Goal: Information Seeking & Learning: Compare options

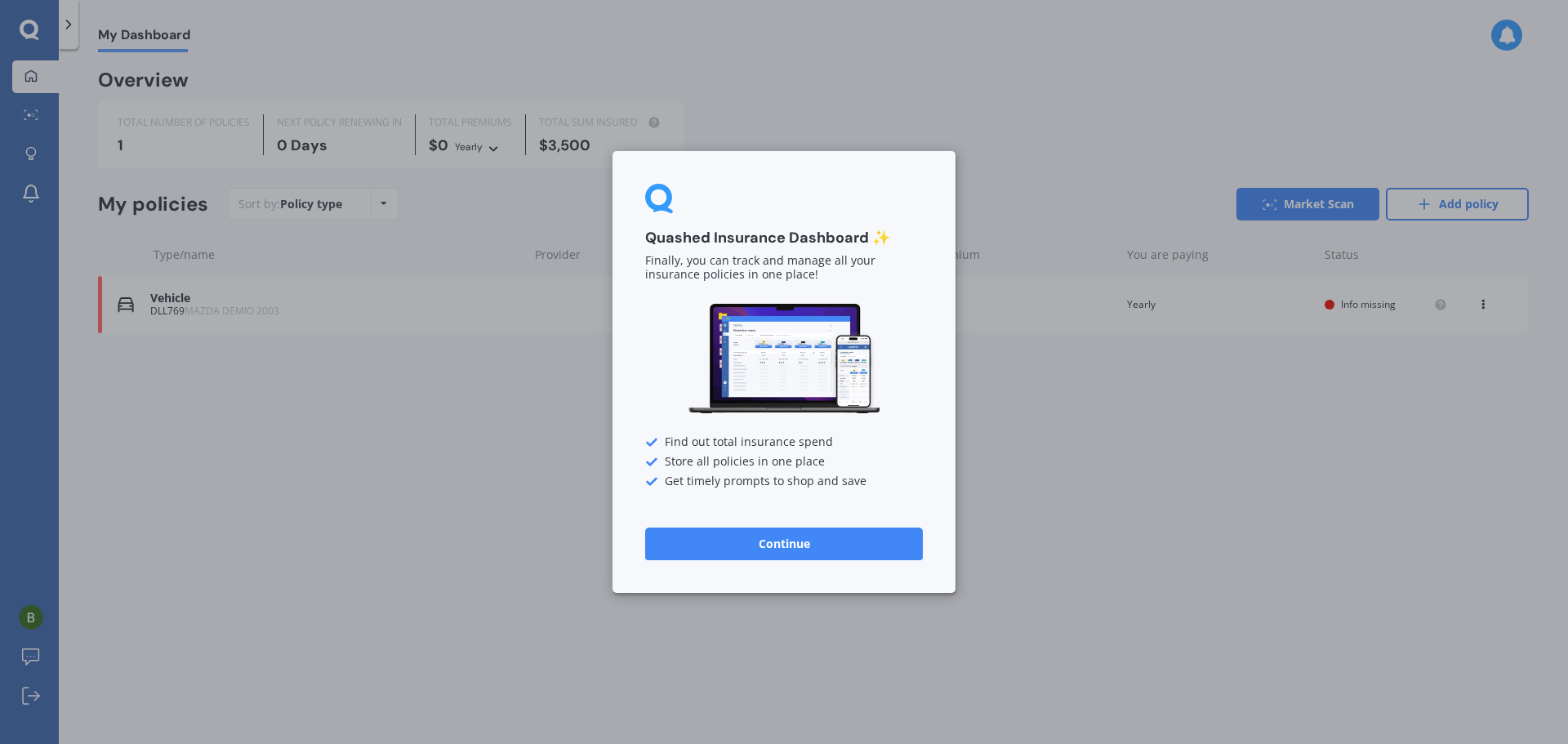
click at [988, 521] on div "Quashed Insurance Dashboard ✨ Finally, you can track and manage all your insura…" at bounding box center [784, 372] width 1568 height 744
click at [902, 538] on button "Continue" at bounding box center [784, 543] width 278 height 32
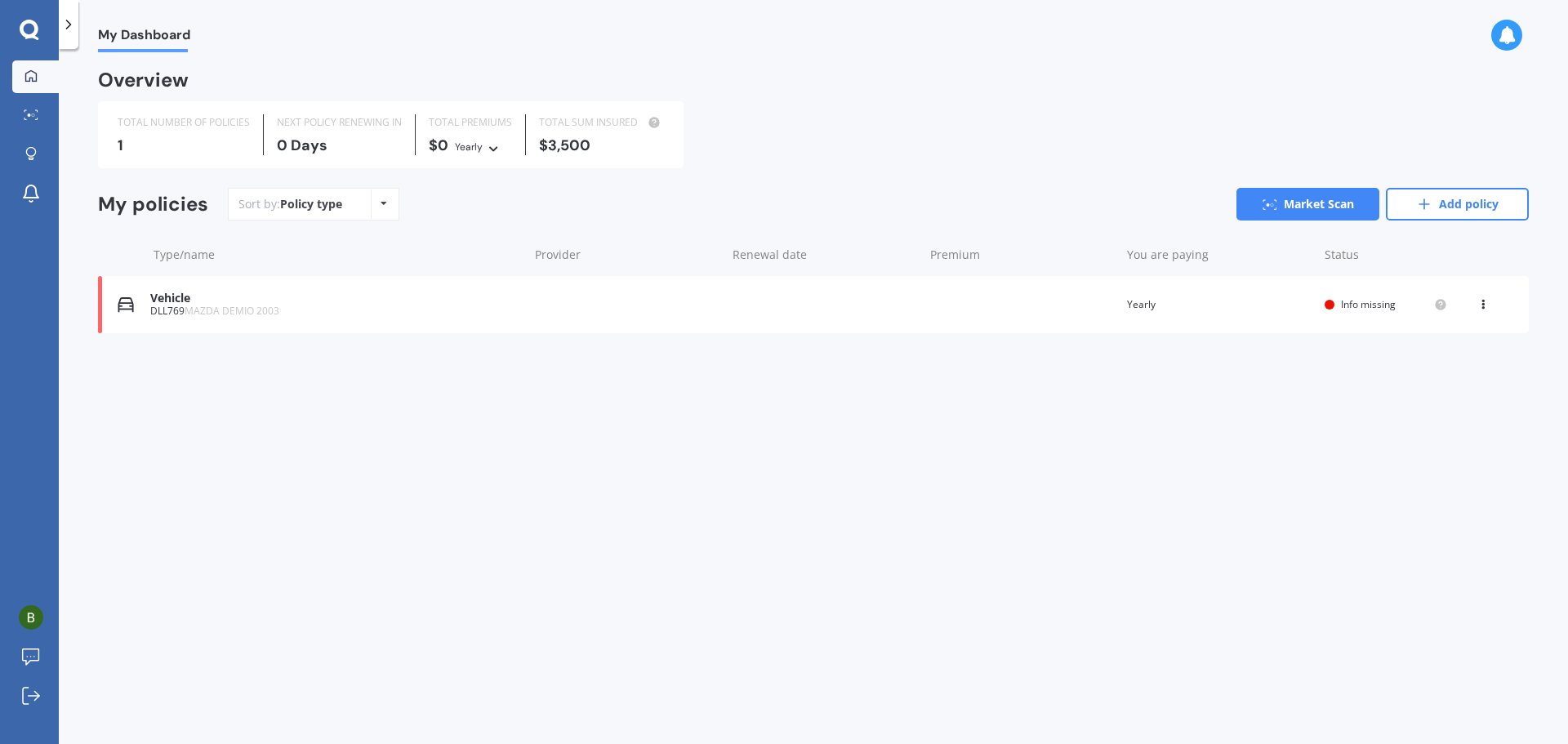
click at [1481, 303] on icon at bounding box center [1483, 302] width 11 height 10
click at [1449, 366] on div "Delete" at bounding box center [1447, 368] width 162 height 32
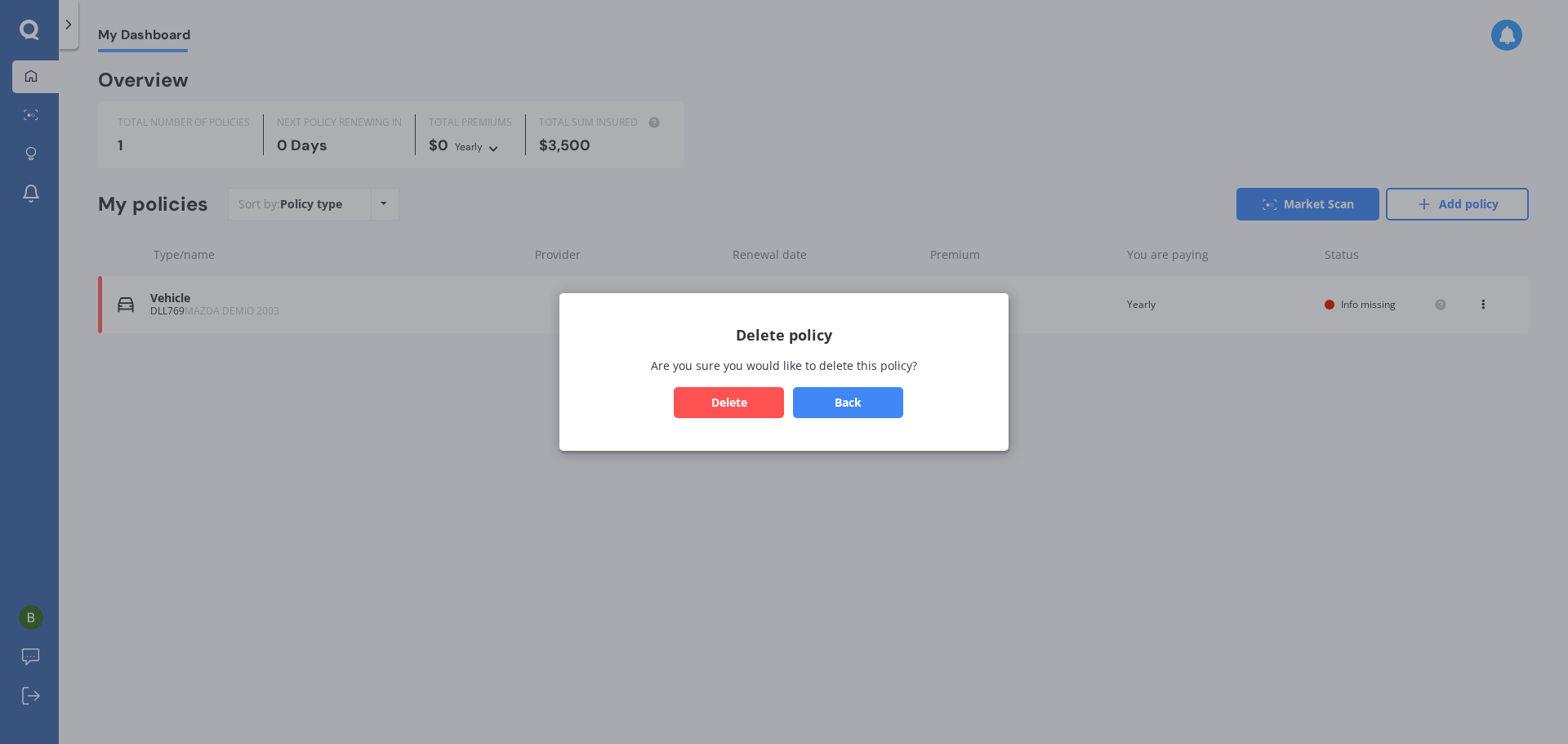
click at [723, 395] on button "Delete" at bounding box center [729, 402] width 110 height 31
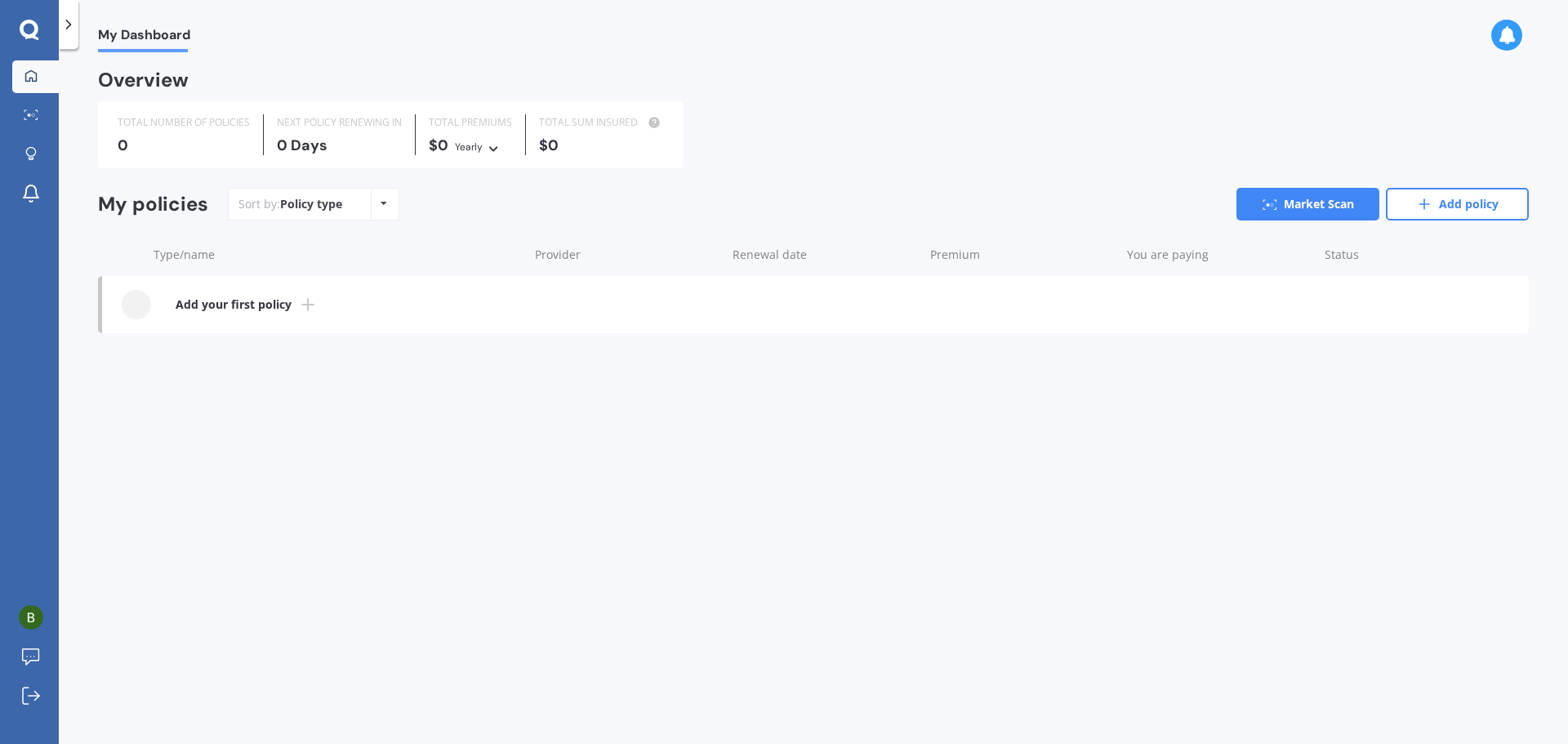
click at [287, 307] on b "Add your first policy" at bounding box center [234, 304] width 116 height 16
click at [51, 109] on link "Market Scan" at bounding box center [35, 116] width 47 height 32
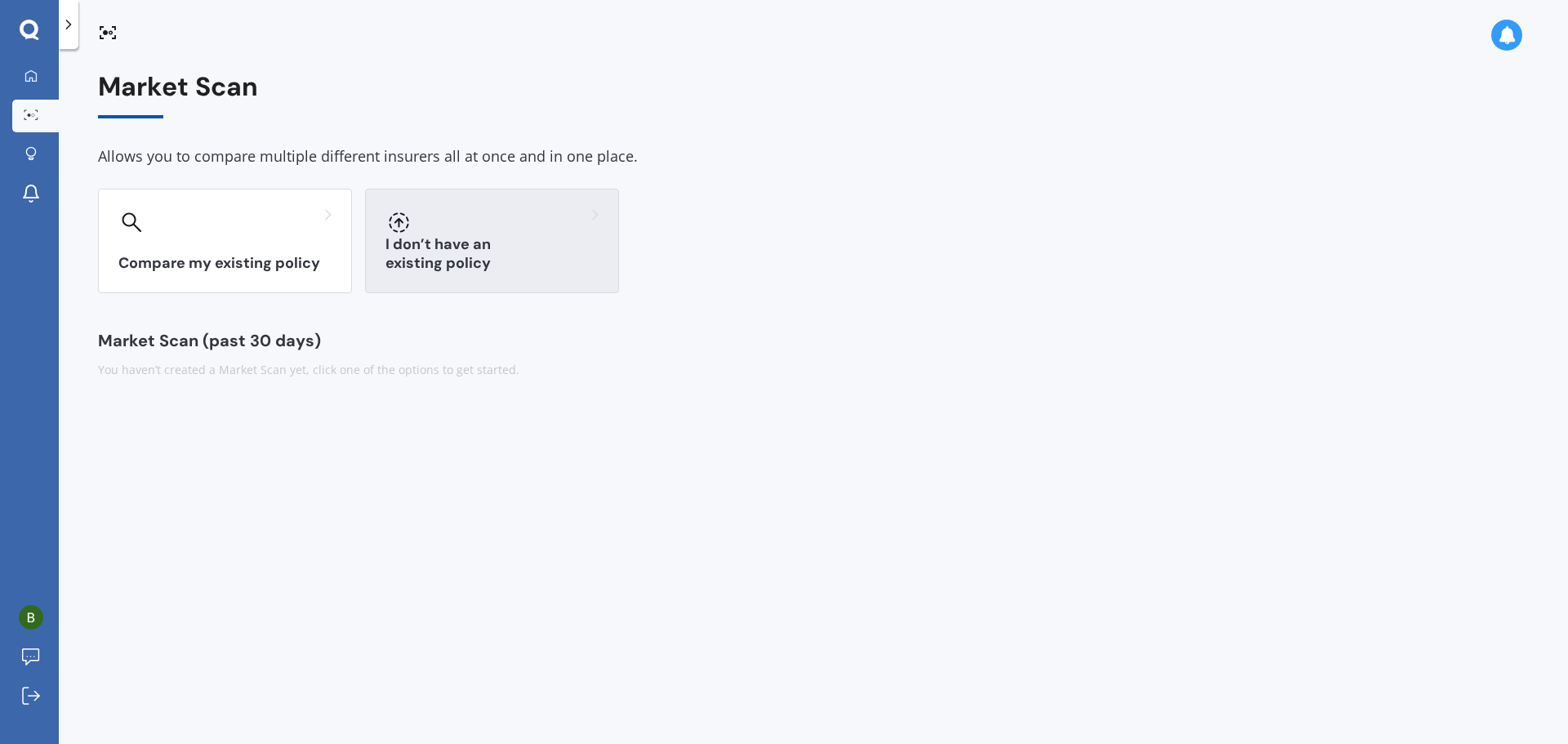
click at [525, 235] on div "I don’t have an existing policy" at bounding box center [492, 241] width 254 height 105
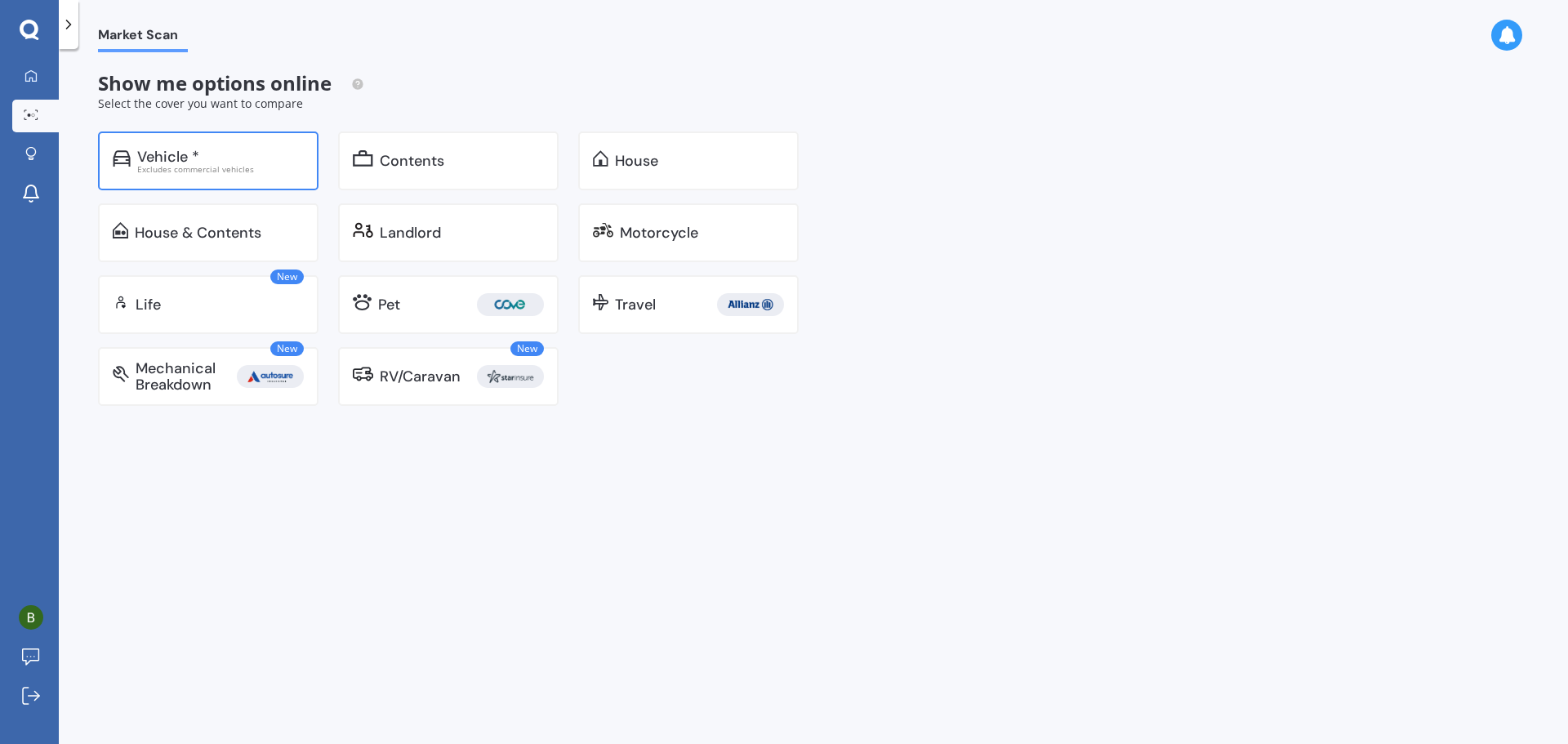
click at [165, 147] on div "Vehicle * Excludes commercial vehicles" at bounding box center [208, 161] width 221 height 59
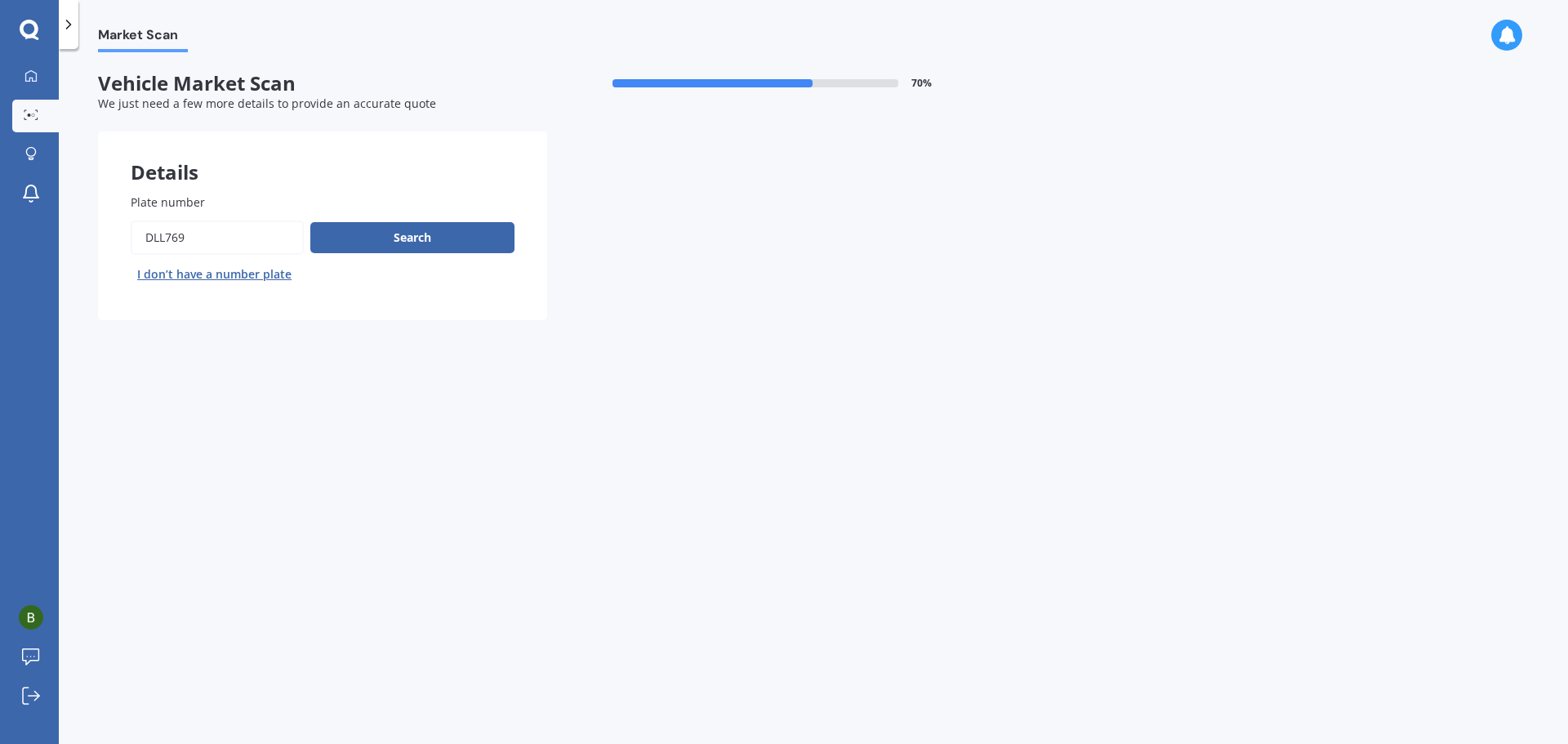
drag, startPoint x: 218, startPoint y: 233, endPoint x: 87, endPoint y: 212, distance: 132.7
click at [102, 217] on div "Plate number Search I don’t have a number plate" at bounding box center [323, 240] width 449 height 159
type input "b5fhl"
click at [383, 239] on button "Search" at bounding box center [412, 237] width 205 height 31
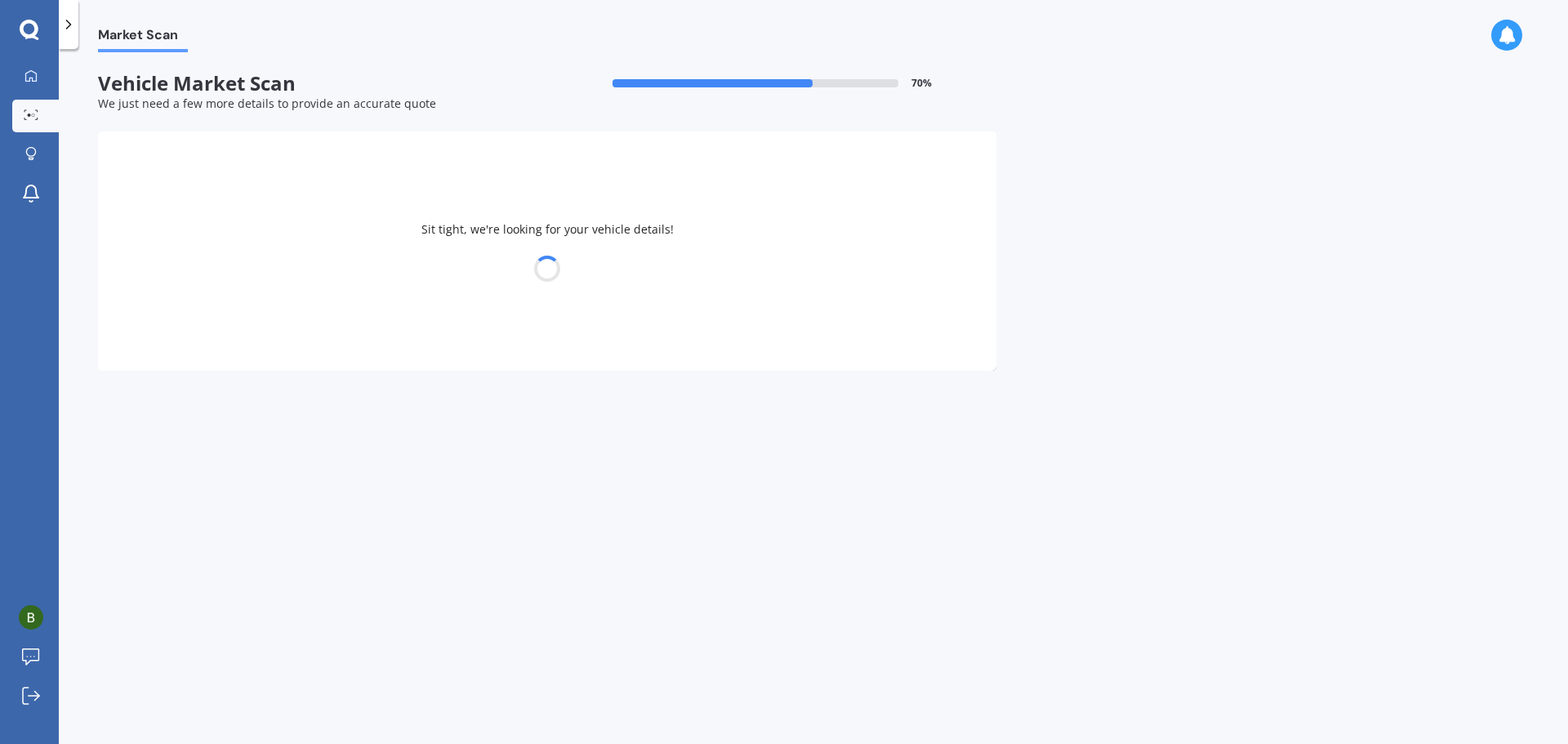
select select "21"
select select "12"
select select "1999"
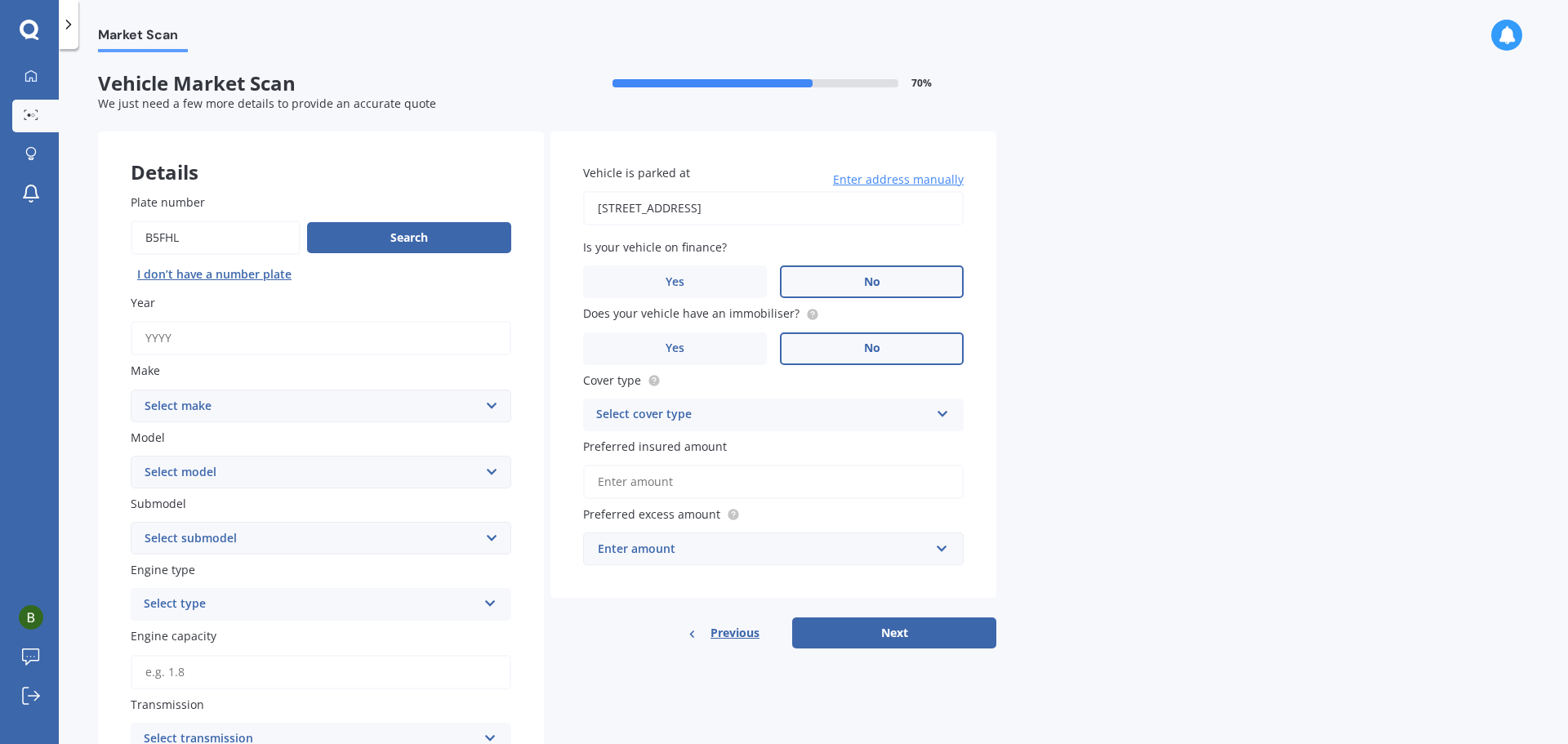
click at [647, 411] on div "Select cover type" at bounding box center [763, 415] width 333 height 20
click at [661, 432] on div "Comprehensive" at bounding box center [774, 446] width 379 height 29
click at [685, 486] on input "Preferred insured amount" at bounding box center [774, 481] width 381 height 34
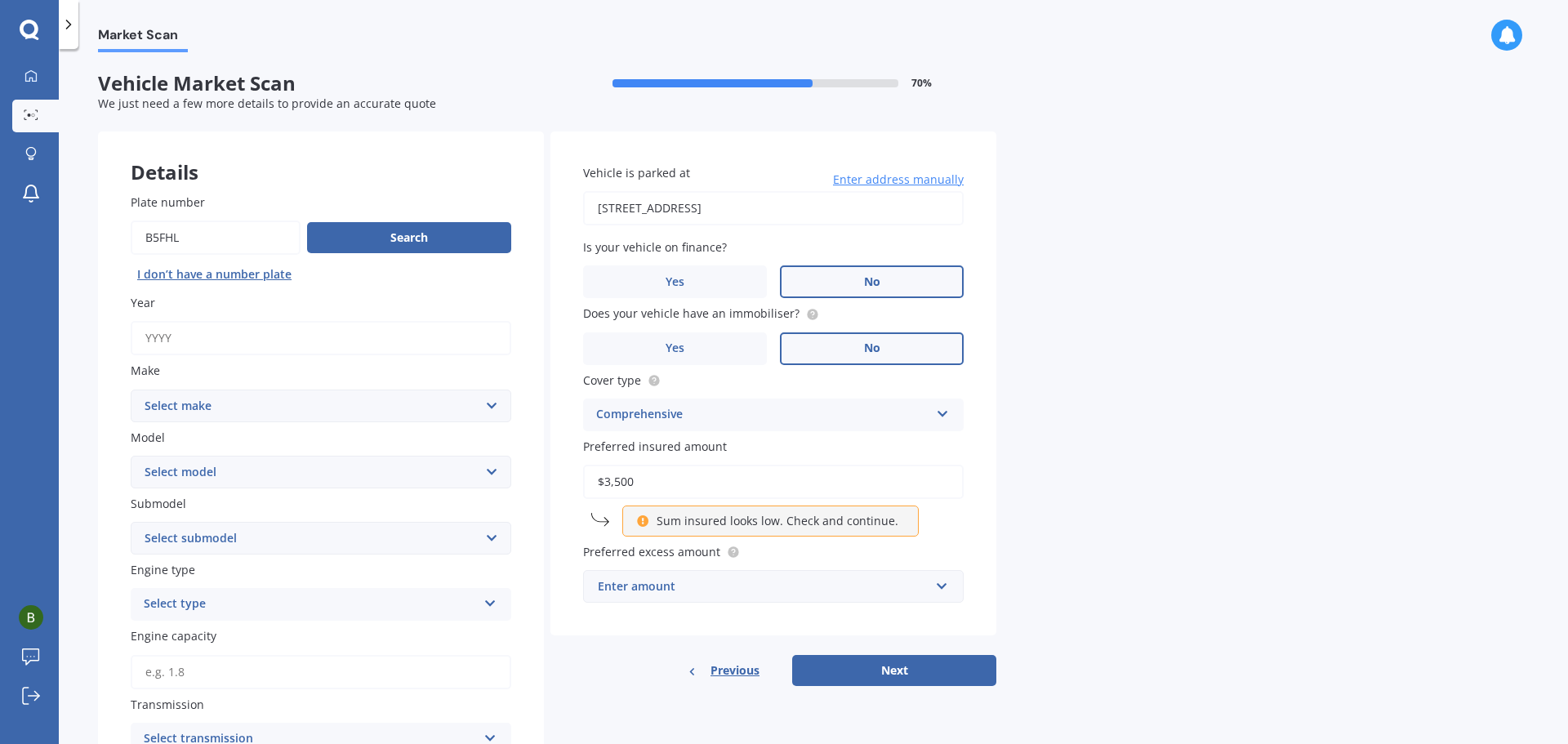
type input "$3,500"
click at [746, 597] on input "text" at bounding box center [768, 586] width 366 height 31
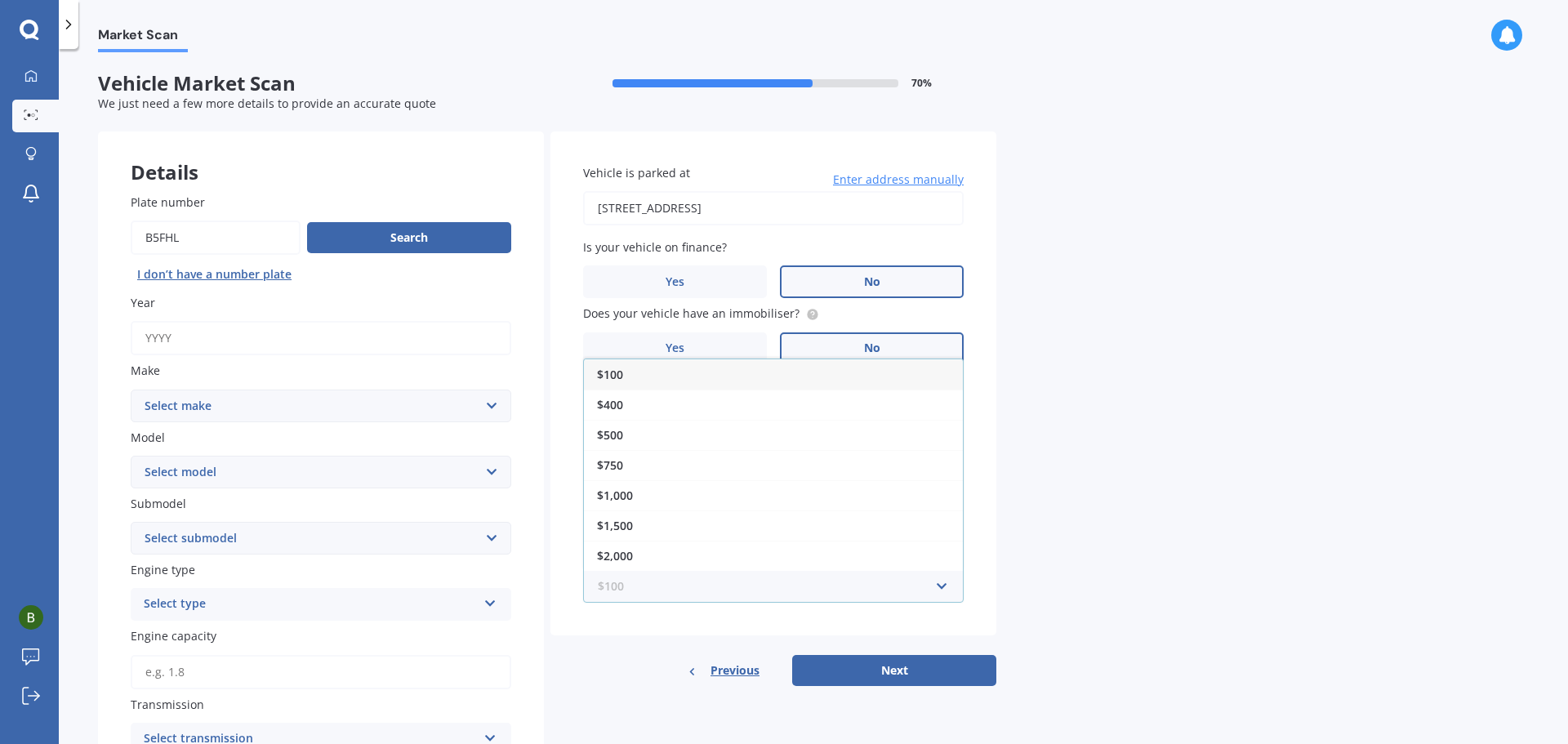
click at [746, 597] on input "text" at bounding box center [768, 586] width 366 height 31
click at [855, 446] on div "$500" at bounding box center [774, 435] width 379 height 30
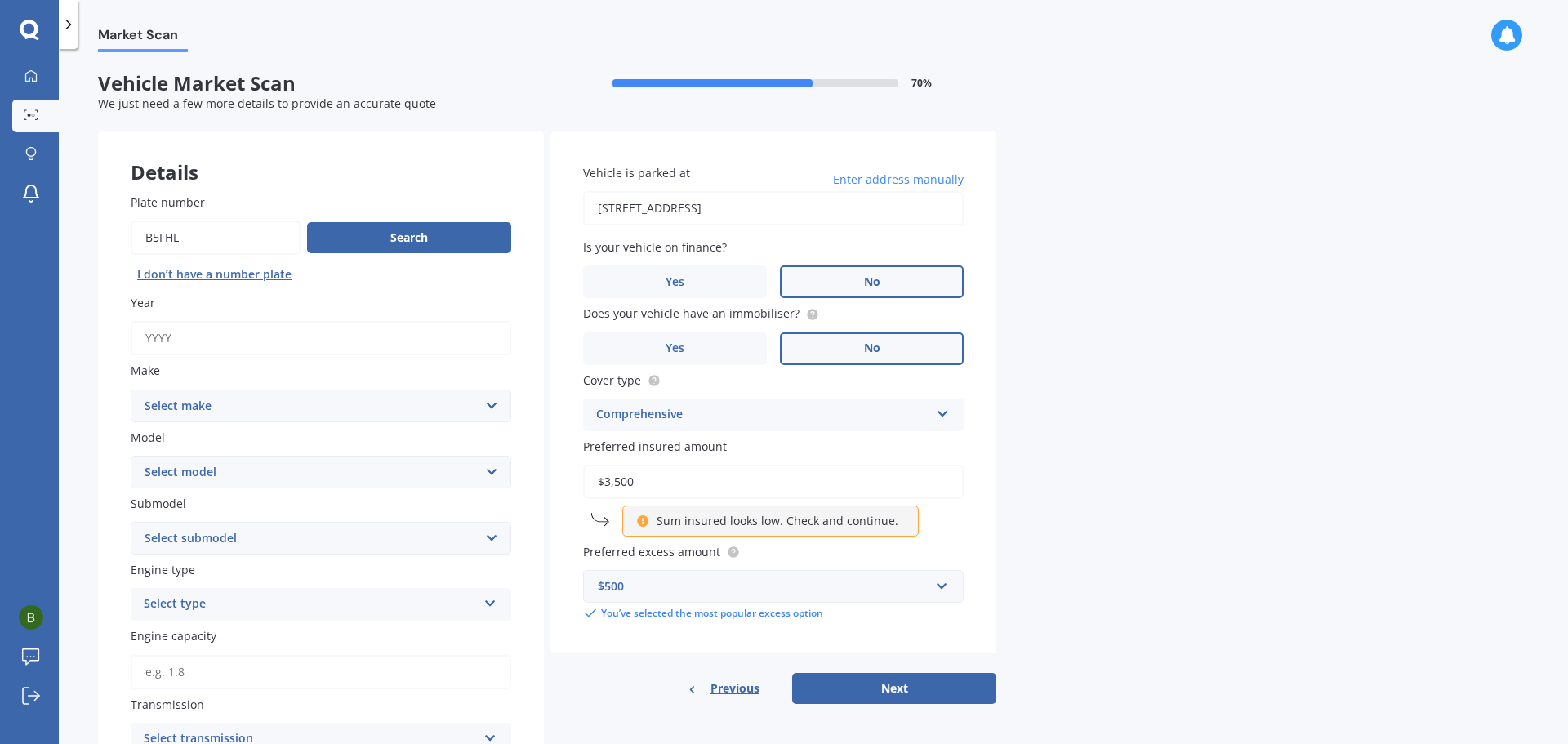
click at [314, 349] on input "Year" at bounding box center [321, 338] width 381 height 34
type input "2005"
click at [313, 398] on select "Select make AC ALFA ROMEO ASTON [PERSON_NAME] AUDI AUSTIN BEDFORD Bentley BMW B…" at bounding box center [321, 405] width 381 height 32
select select "SUZUKI"
click at [130, 389] on select "Select make AC ALFA ROMEO ASTON [PERSON_NAME] AUDI AUSTIN BEDFORD Bentley BMW B…" at bounding box center [321, 405] width 381 height 32
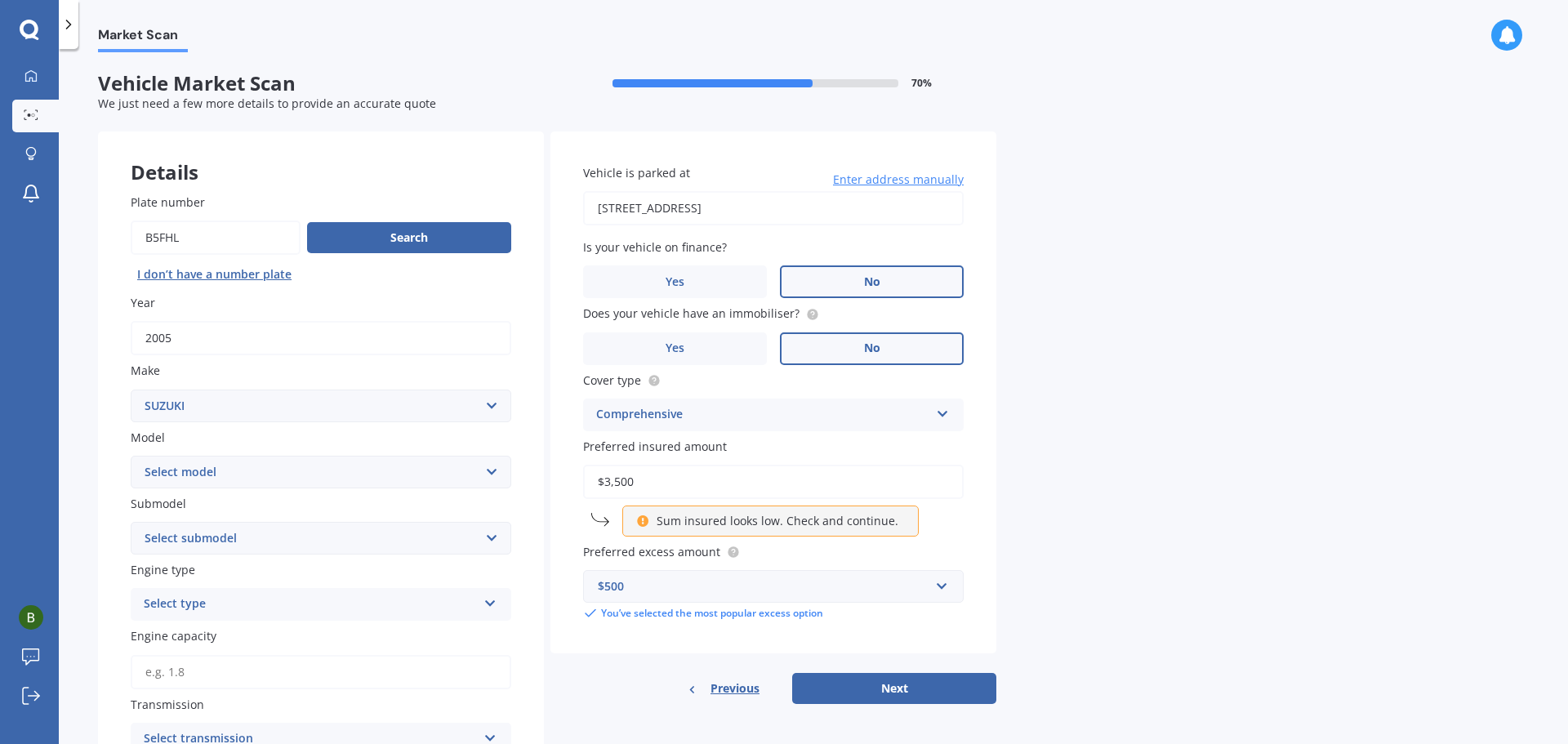
click at [265, 456] on select "Select model" at bounding box center [321, 472] width 381 height 32
click at [129, 37] on span "Market Scan" at bounding box center [143, 37] width 89 height 22
click at [28, 129] on link "Market Scan" at bounding box center [35, 116] width 47 height 32
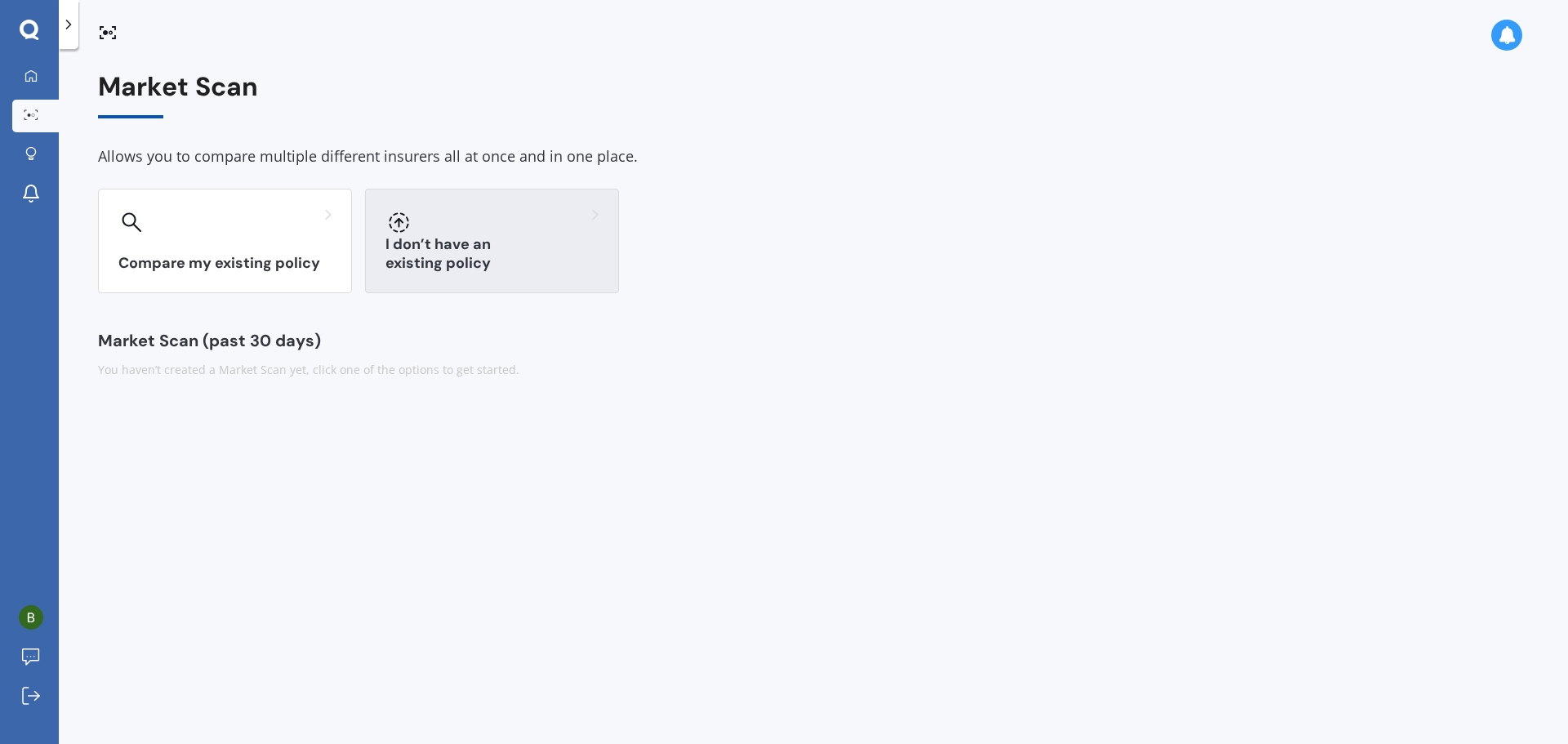
click at [388, 245] on div "I don’t have an existing policy" at bounding box center [492, 241] width 254 height 105
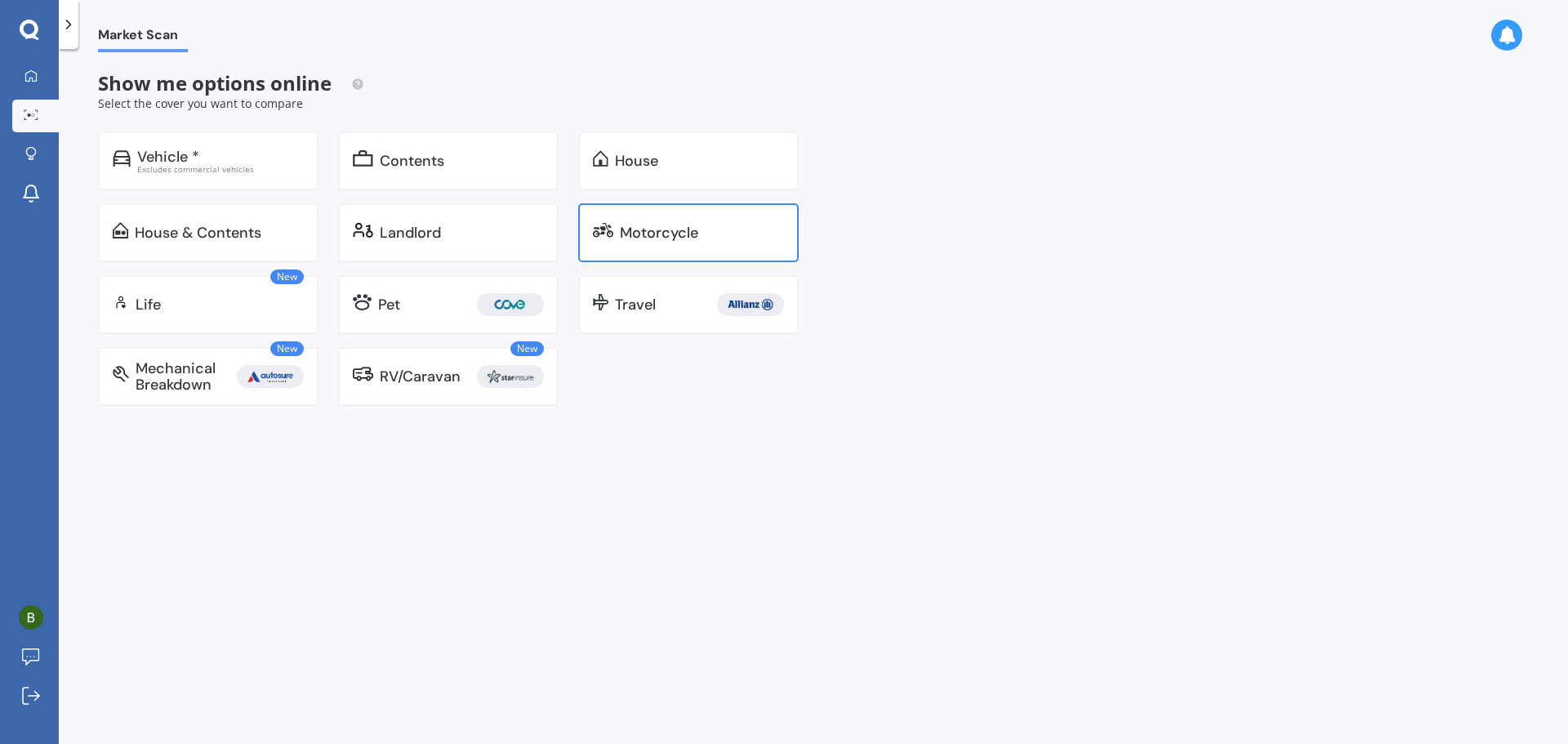
click at [655, 239] on div "Motorcycle" at bounding box center [658, 232] width 78 height 16
select select "21"
select select "12"
select select "1999"
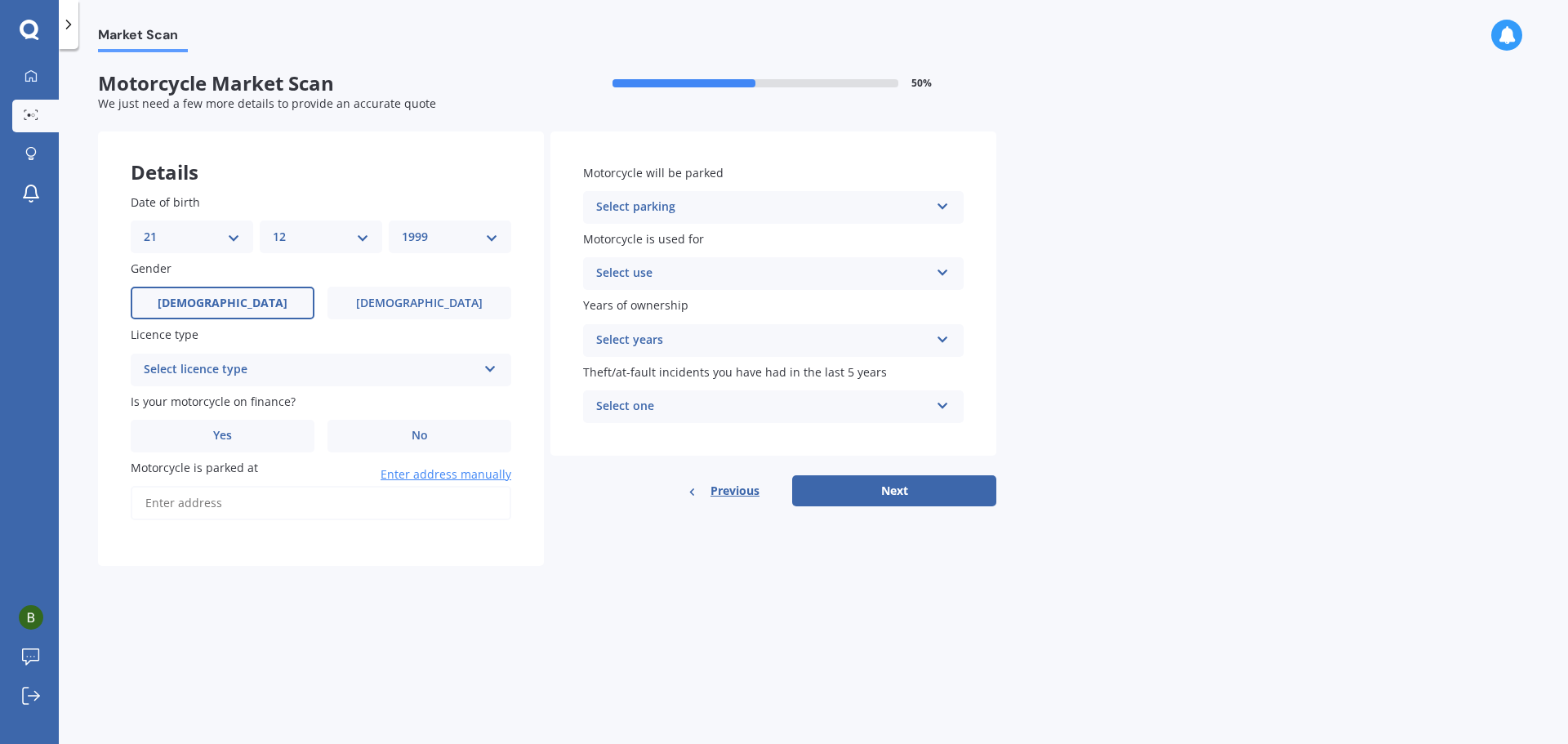
click at [224, 234] on select "DD 01 02 03 04 05 06 07 08 09 10 11 12 13 14 15 16 17 18 19 20 21 22 23 24 25 2…" at bounding box center [191, 236] width 96 height 18
click at [319, 356] on div "Select licence type Full Motorcycle Restricted Motorcycle Learners Motorcycle C…" at bounding box center [321, 370] width 381 height 32
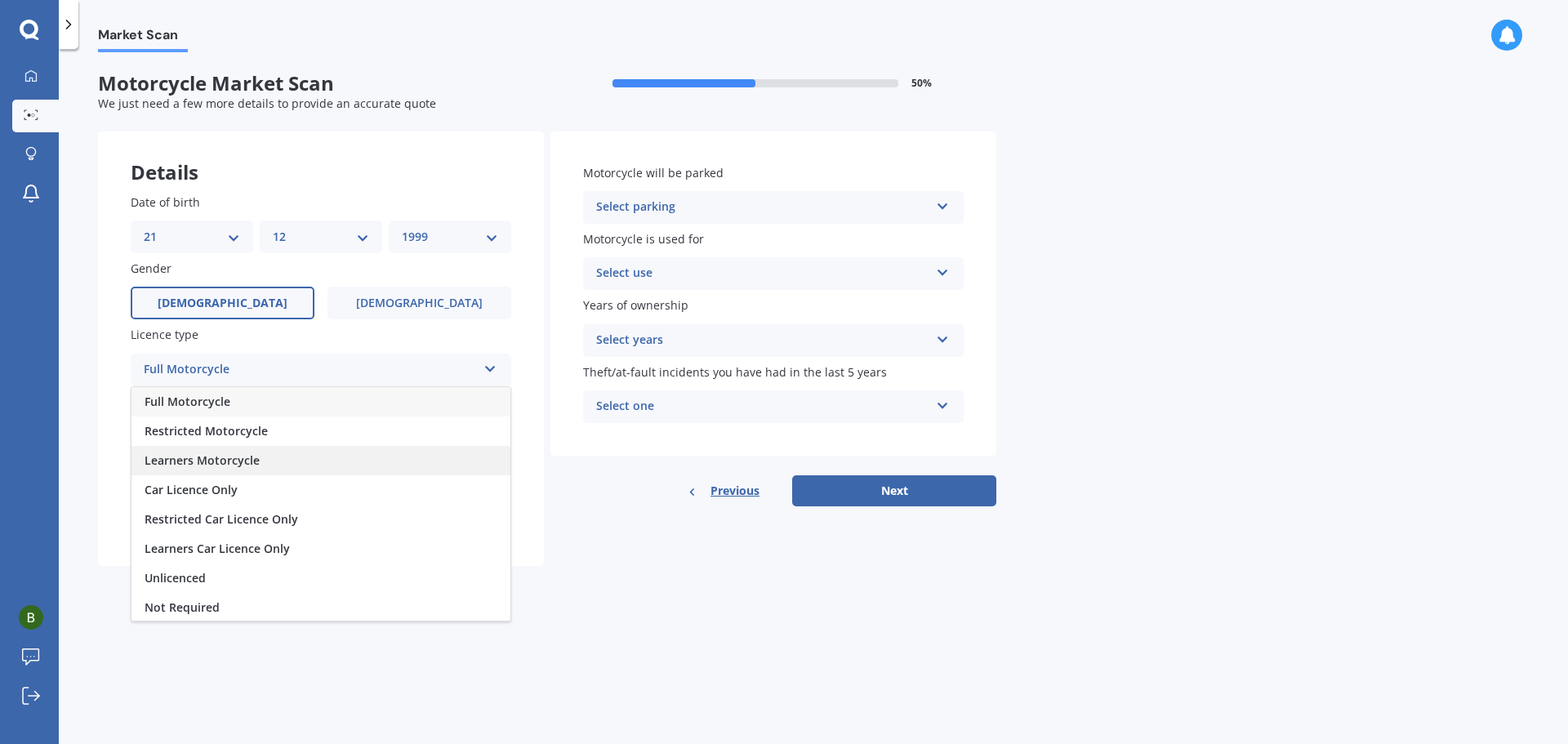
click at [276, 470] on div "Learners Motorcycle" at bounding box center [321, 460] width 379 height 29
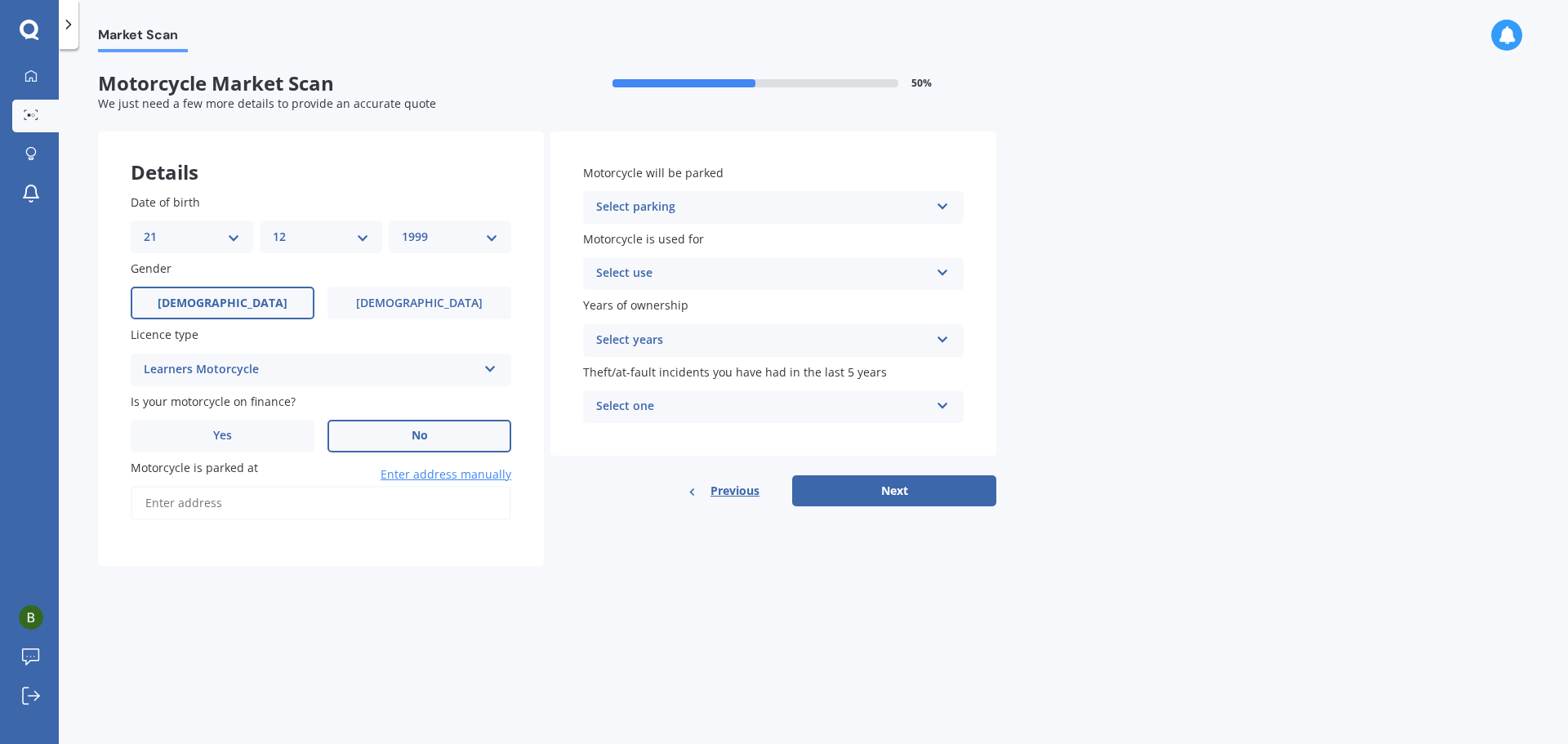
click at [385, 432] on label "No" at bounding box center [419, 436] width 184 height 32
click at [0, 0] on input "No" at bounding box center [0, 0] width 0 height 0
click at [340, 499] on input "Motorcycle is parked at" at bounding box center [321, 503] width 381 height 34
click at [688, 227] on div "Motorcycle will be parked Select parking In a garage On own property On street …" at bounding box center [773, 293] width 446 height 324
click at [684, 210] on div "Select parking" at bounding box center [763, 207] width 333 height 20
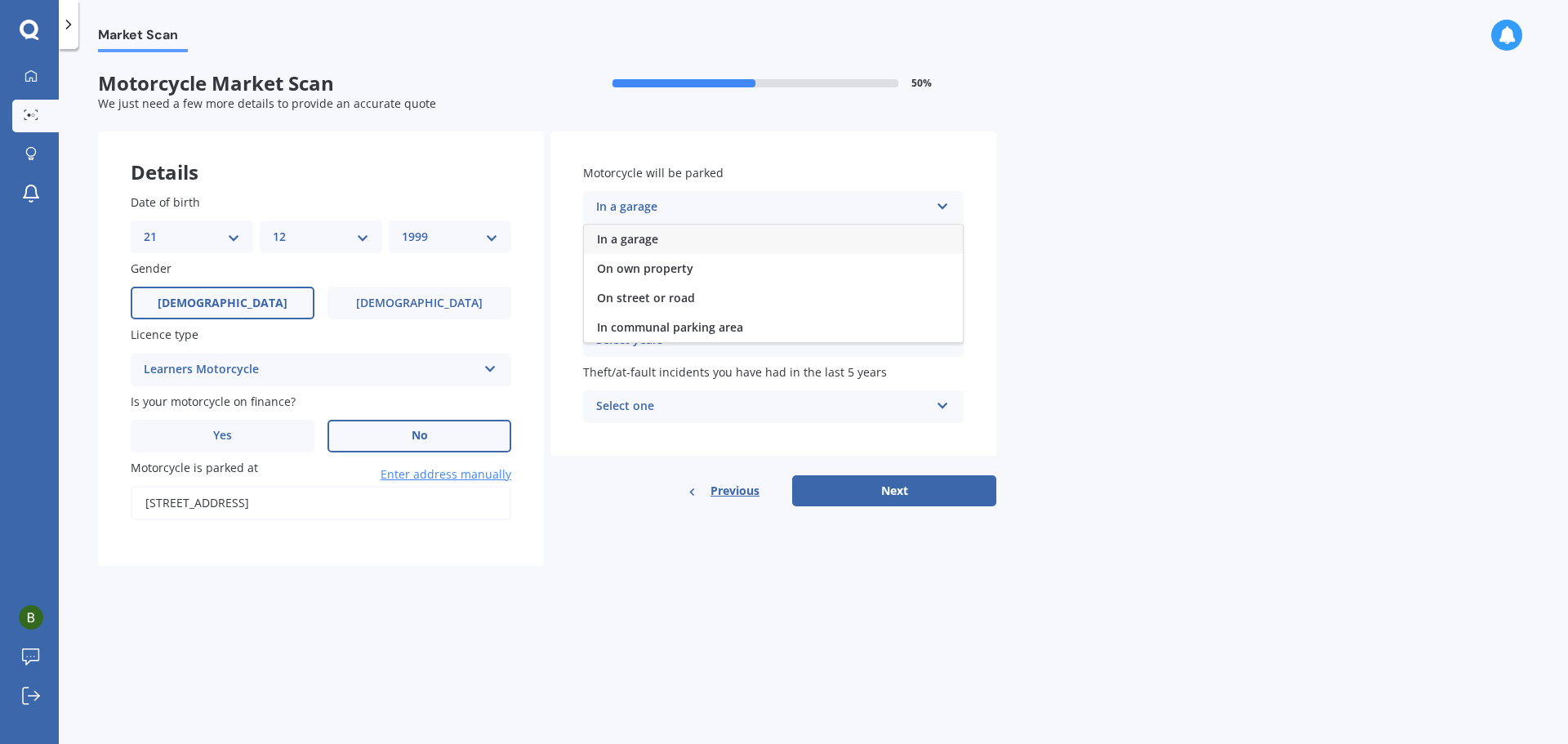
click at [666, 244] on div "In a garage" at bounding box center [774, 239] width 379 height 29
click at [660, 263] on div "Select use Recreational riding Commuting Business use" at bounding box center [774, 273] width 381 height 32
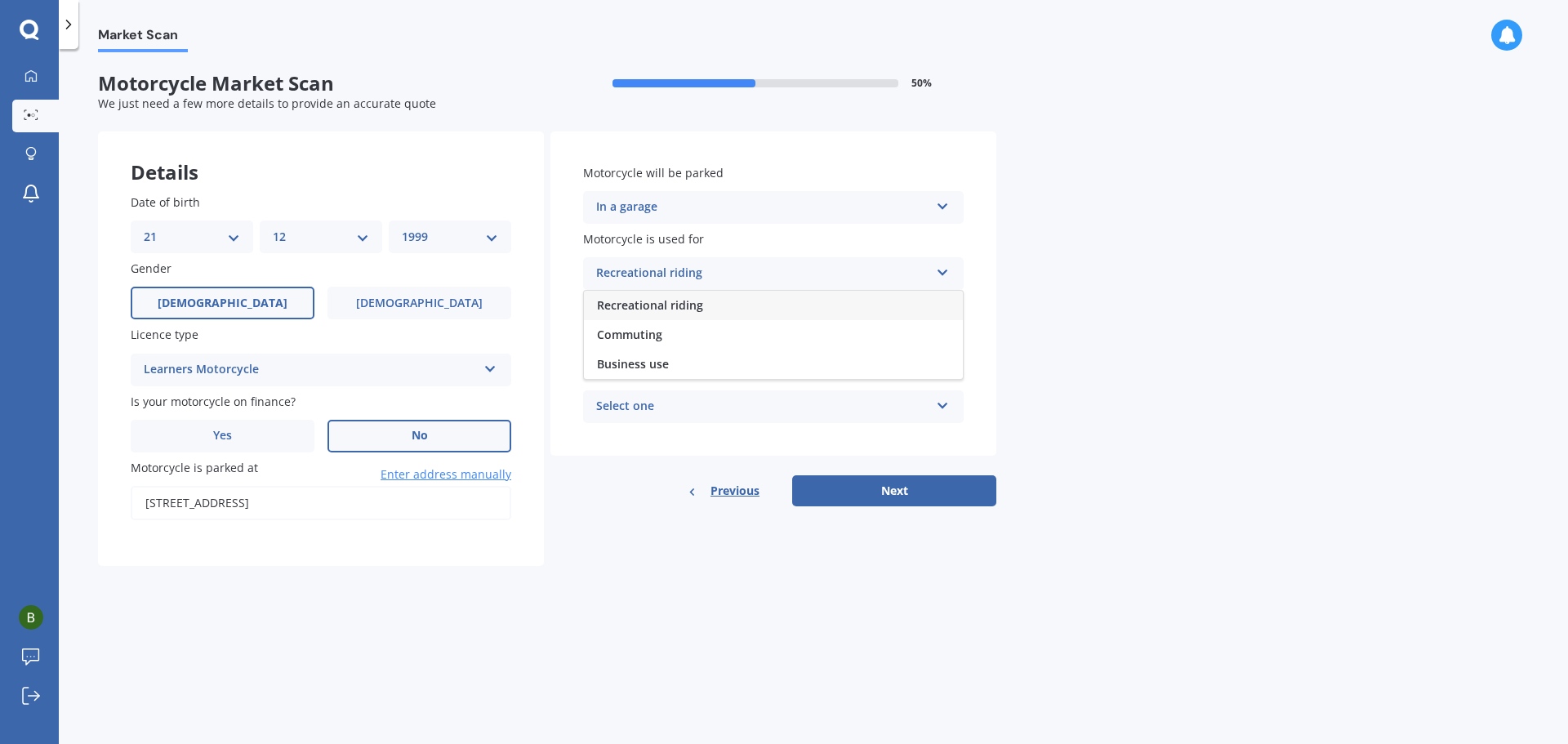
click at [666, 314] on div "Recreational riding" at bounding box center [774, 305] width 379 height 29
click at [672, 342] on div "Select years" at bounding box center [763, 341] width 333 height 20
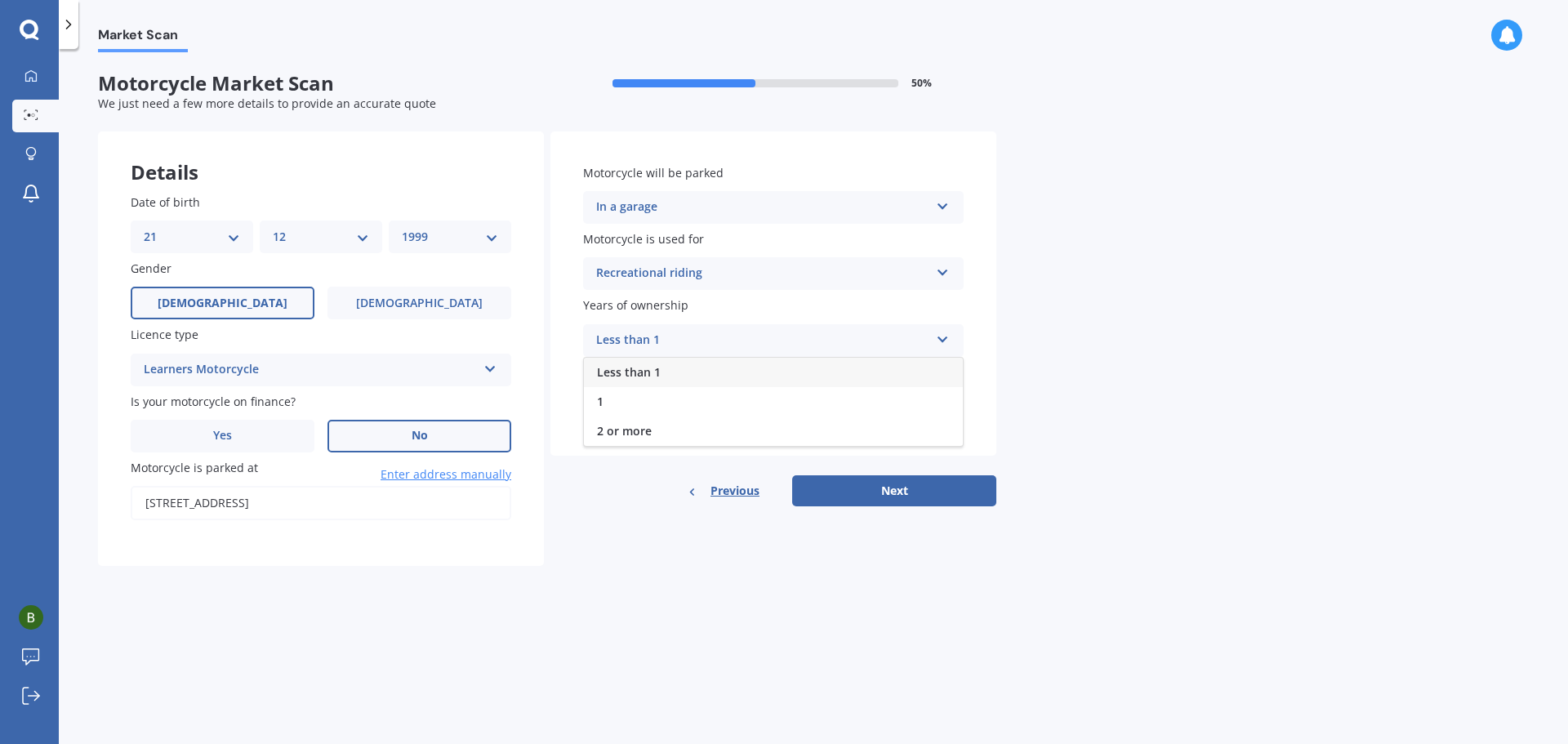
click at [671, 370] on div "Less than 1" at bounding box center [774, 372] width 379 height 29
click at [677, 397] on div "Select one" at bounding box center [763, 406] width 333 height 20
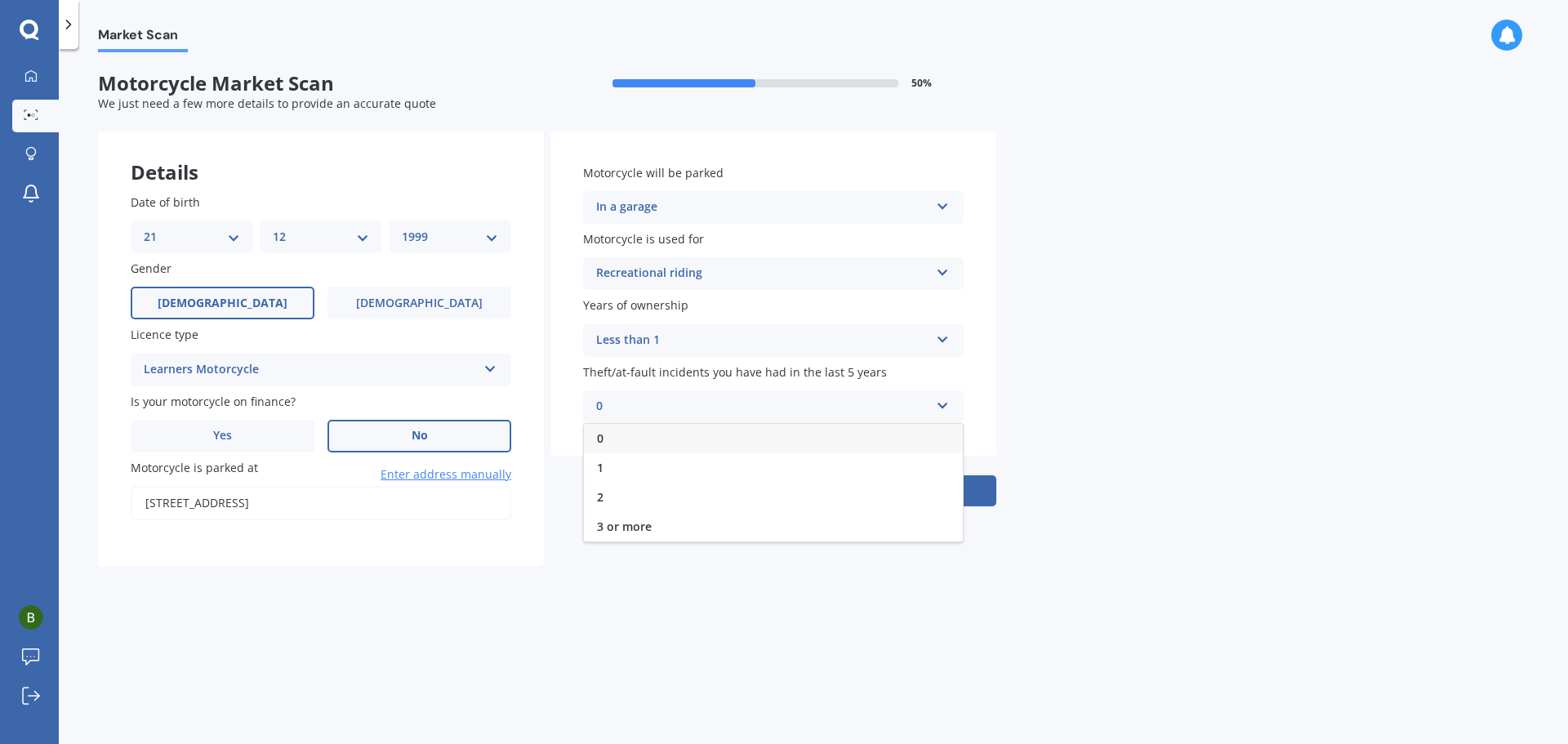
click at [680, 429] on div "0" at bounding box center [774, 438] width 379 height 29
click at [873, 493] on button "Next" at bounding box center [894, 491] width 205 height 31
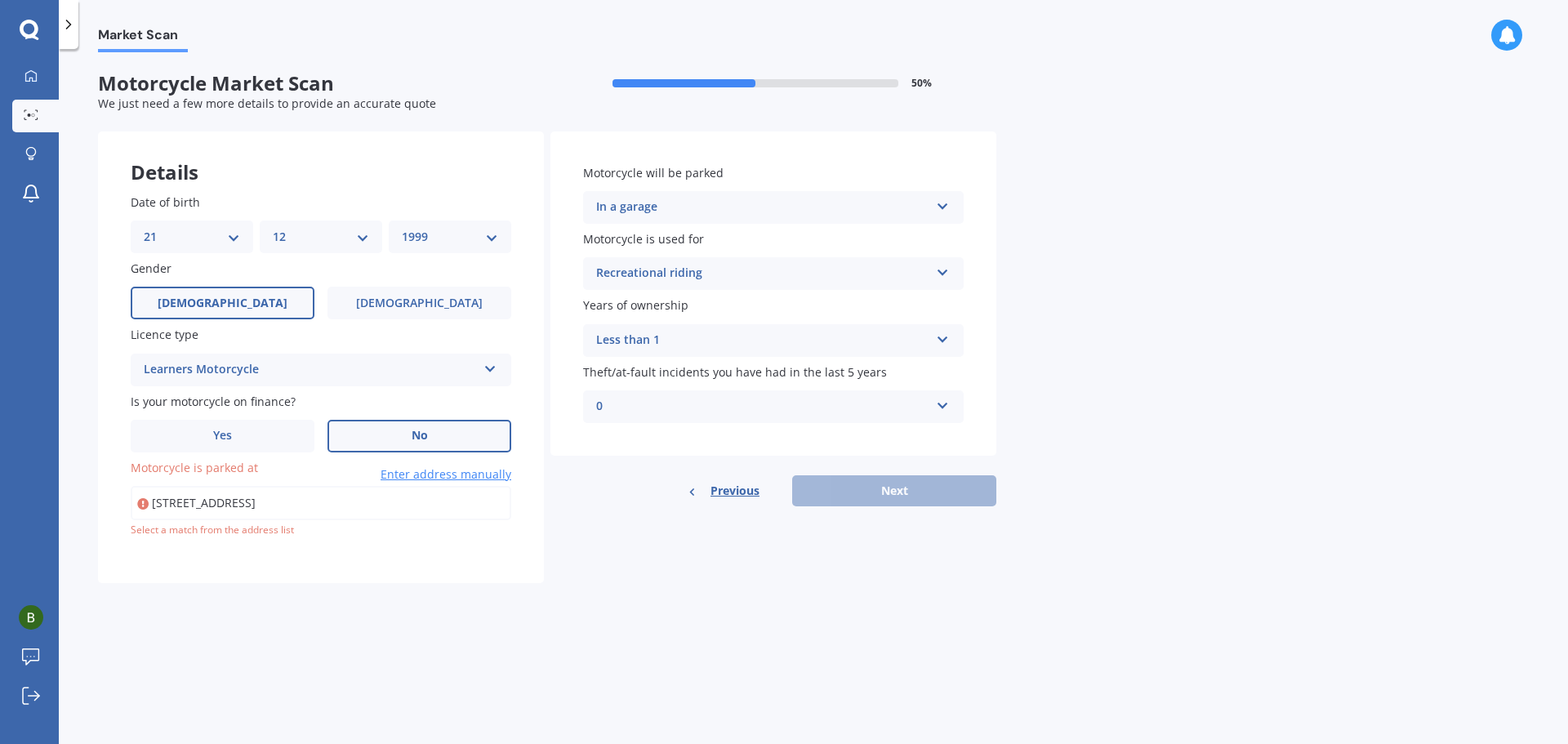
click at [461, 501] on input "[STREET_ADDRESS]" at bounding box center [321, 503] width 381 height 34
click at [459, 501] on input "[STREET_ADDRESS]" at bounding box center [321, 503] width 381 height 34
click at [485, 505] on input "[STREET_ADDRESS]" at bounding box center [321, 503] width 381 height 34
type input "[STREET_ADDRESS]"
click at [875, 492] on button "Next" at bounding box center [894, 491] width 205 height 31
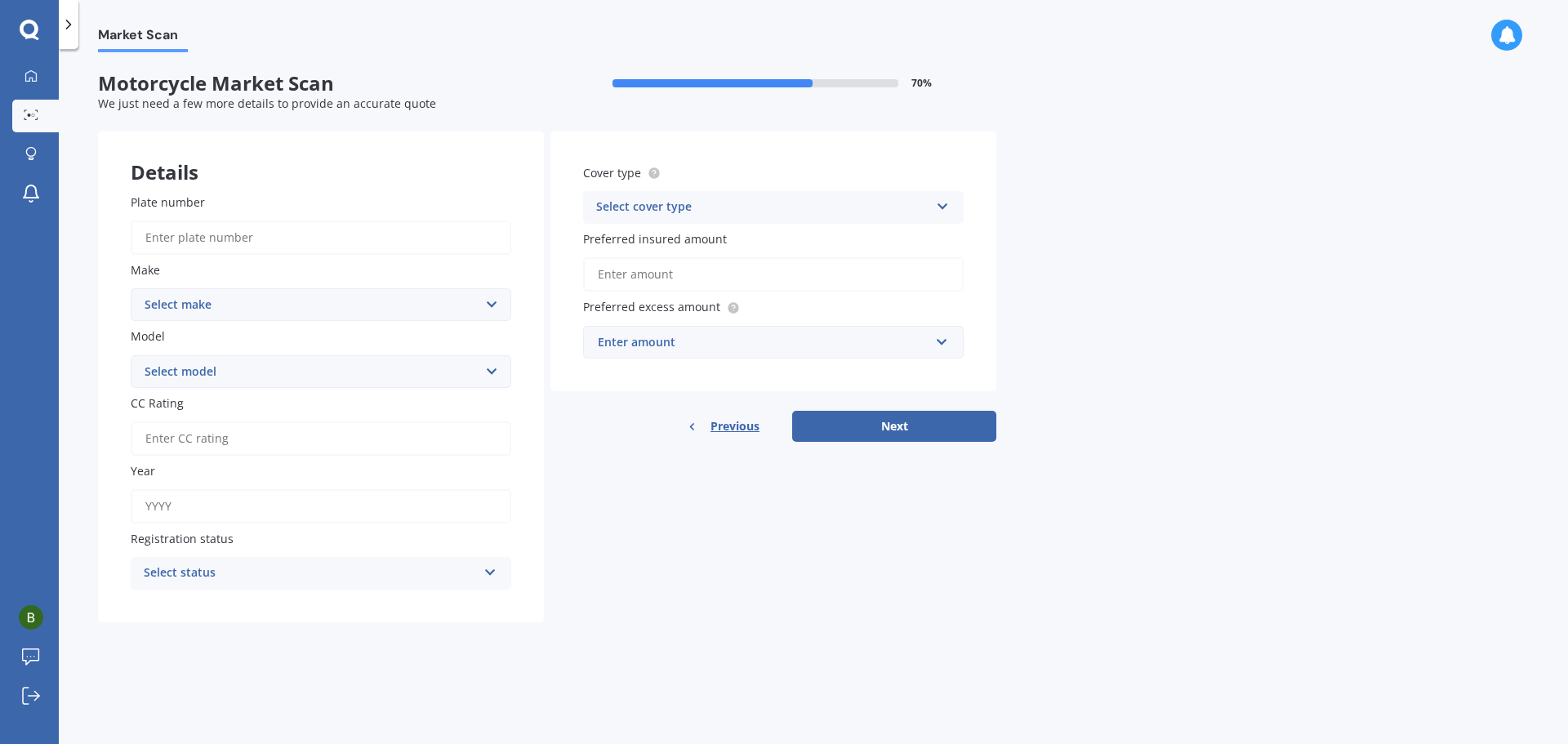
click at [299, 233] on input "Plate number" at bounding box center [321, 238] width 381 height 34
type input "b5fhl"
click at [278, 264] on label "Make" at bounding box center [317, 270] width 374 height 17
click at [278, 288] on select "Select make Ace Adly Aeon AJP American Iron Horse Aprilia Arrow Baotian [PERSON…" at bounding box center [321, 304] width 381 height 32
click at [275, 245] on input "b5fhl" at bounding box center [321, 238] width 381 height 34
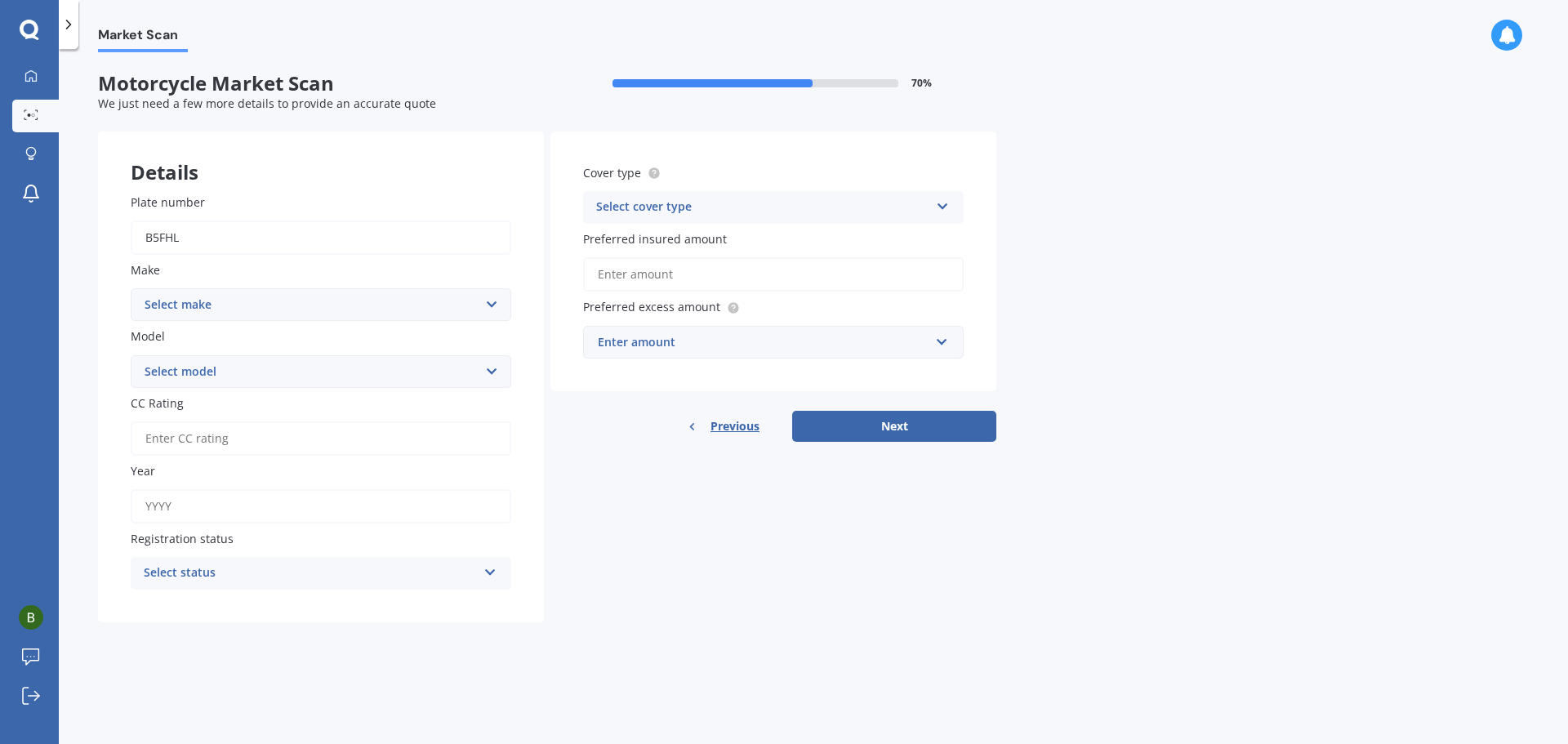
click at [793, 411] on button "Next" at bounding box center [894, 426] width 205 height 31
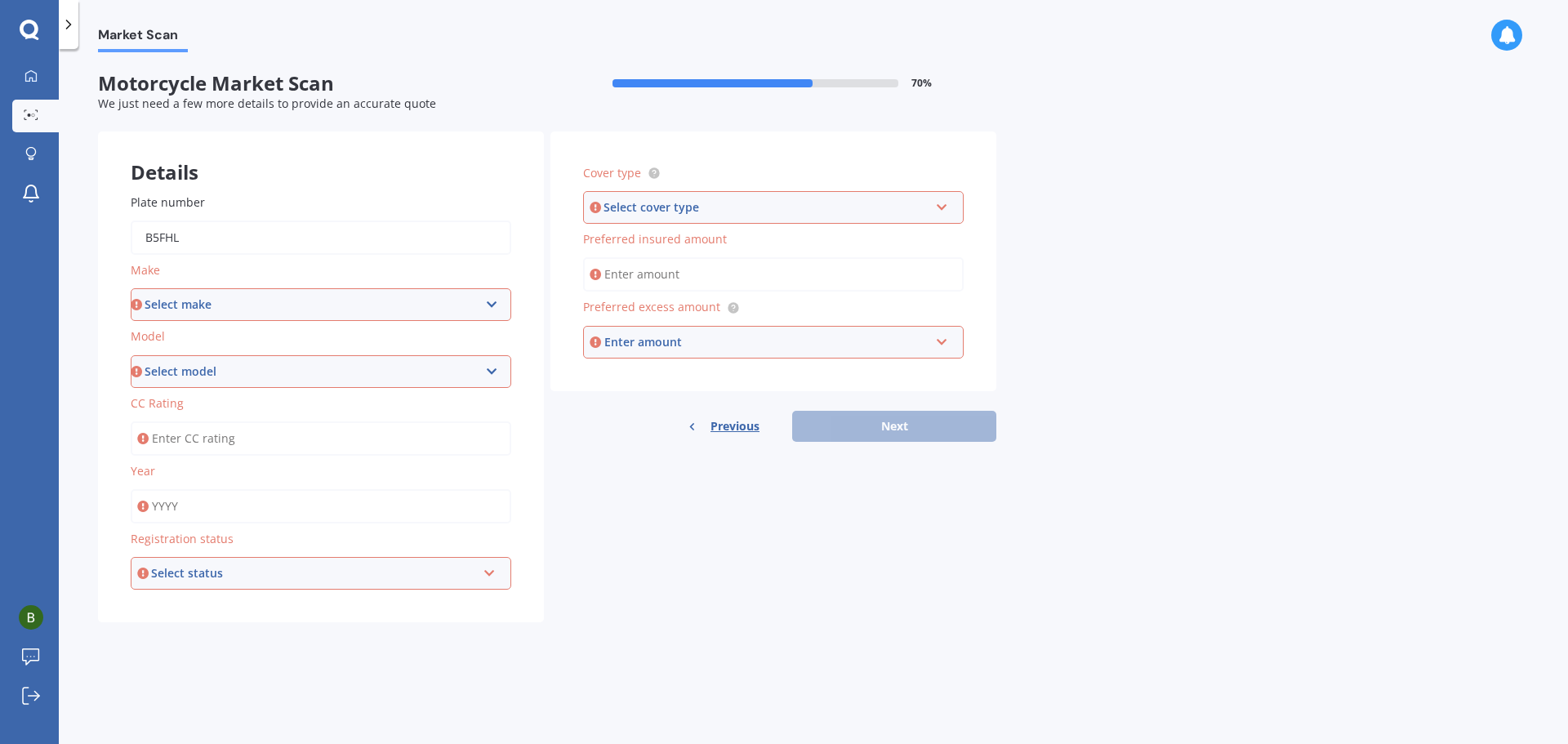
click at [276, 247] on input "b5fhl" at bounding box center [321, 238] width 381 height 34
click at [273, 296] on select "Select make Ace Adly Aeon AJP American Iron Horse Aprilia Arrow Baotian [PERSON…" at bounding box center [321, 304] width 381 height 32
click at [130, 288] on select "Select make Ace Adly Aeon AJP American Iron Horse Aprilia Arrow Baotian [PERSON…" at bounding box center [321, 304] width 381 height 32
click at [254, 372] on select "Select model Bee Street Classic Cruiser Daily Elite Grey Hornet VES Wasp" at bounding box center [321, 371] width 381 height 32
click at [205, 313] on select "Select make Ace Adly Aeon AJP American Iron Horse Aprilia Arrow Baotian [PERSON…" at bounding box center [321, 304] width 381 height 32
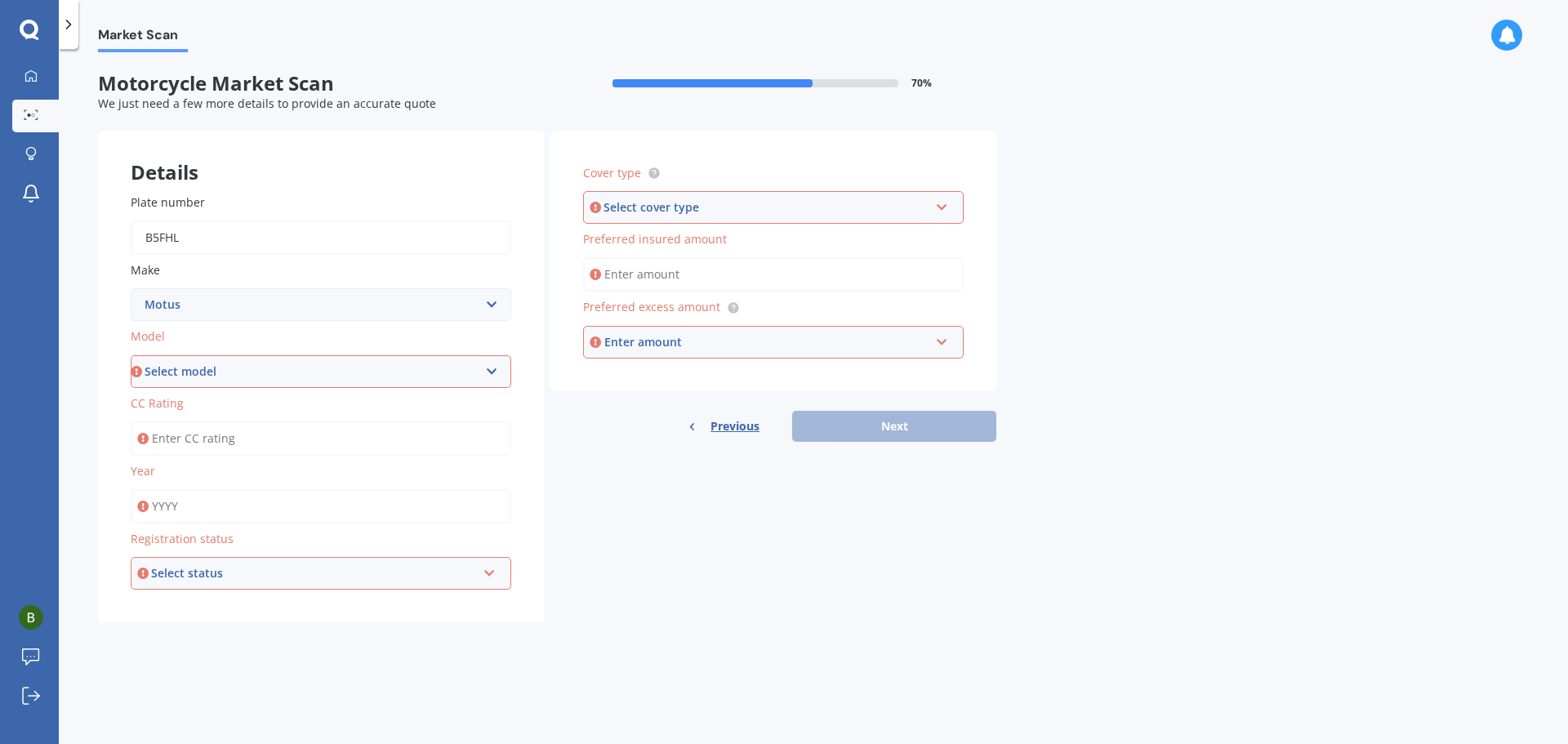
select select "Suzuki"
click at [130, 288] on select "Select make Ace Adly Aeon AJP American Iron Horse Aprilia Arrow Baotian [PERSON…" at bounding box center [321, 304] width 381 height 32
click at [205, 396] on label "CC Rating" at bounding box center [317, 403] width 374 height 17
click at [205, 421] on input "CC Rating" at bounding box center [321, 439] width 381 height 34
click at [206, 383] on select "Select model AC AD AN AX AZ B-King Bandit Boulevard Classic Boulevard Muscle Bo…" at bounding box center [321, 371] width 381 height 32
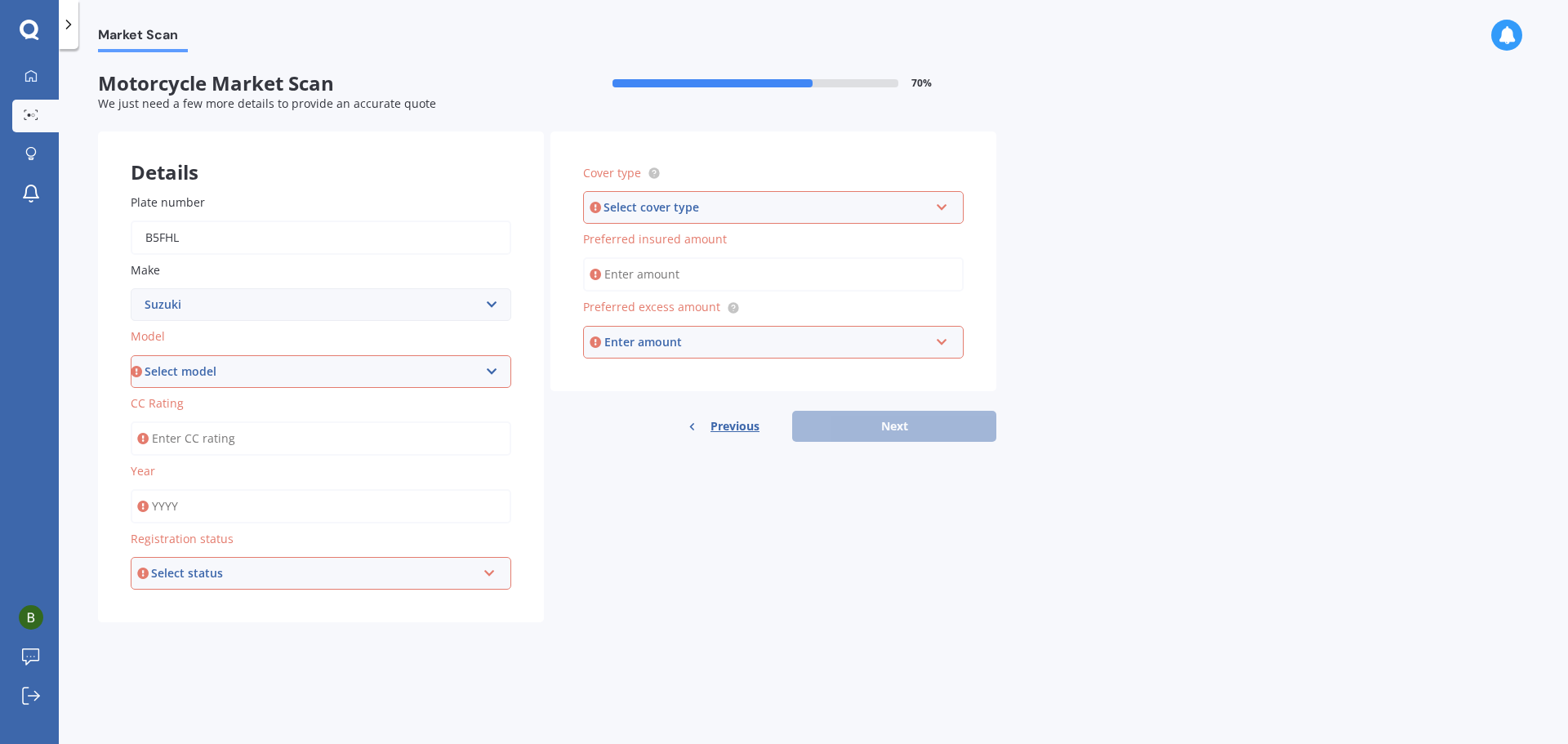
select select "VL"
click at [130, 355] on select "Select model AC AD AN AX AZ B-King Bandit Boulevard Classic Boulevard Muscle Bo…" at bounding box center [321, 371] width 381 height 32
click at [233, 435] on input "CC Rating" at bounding box center [321, 439] width 381 height 34
type input "250"
type input "2005"
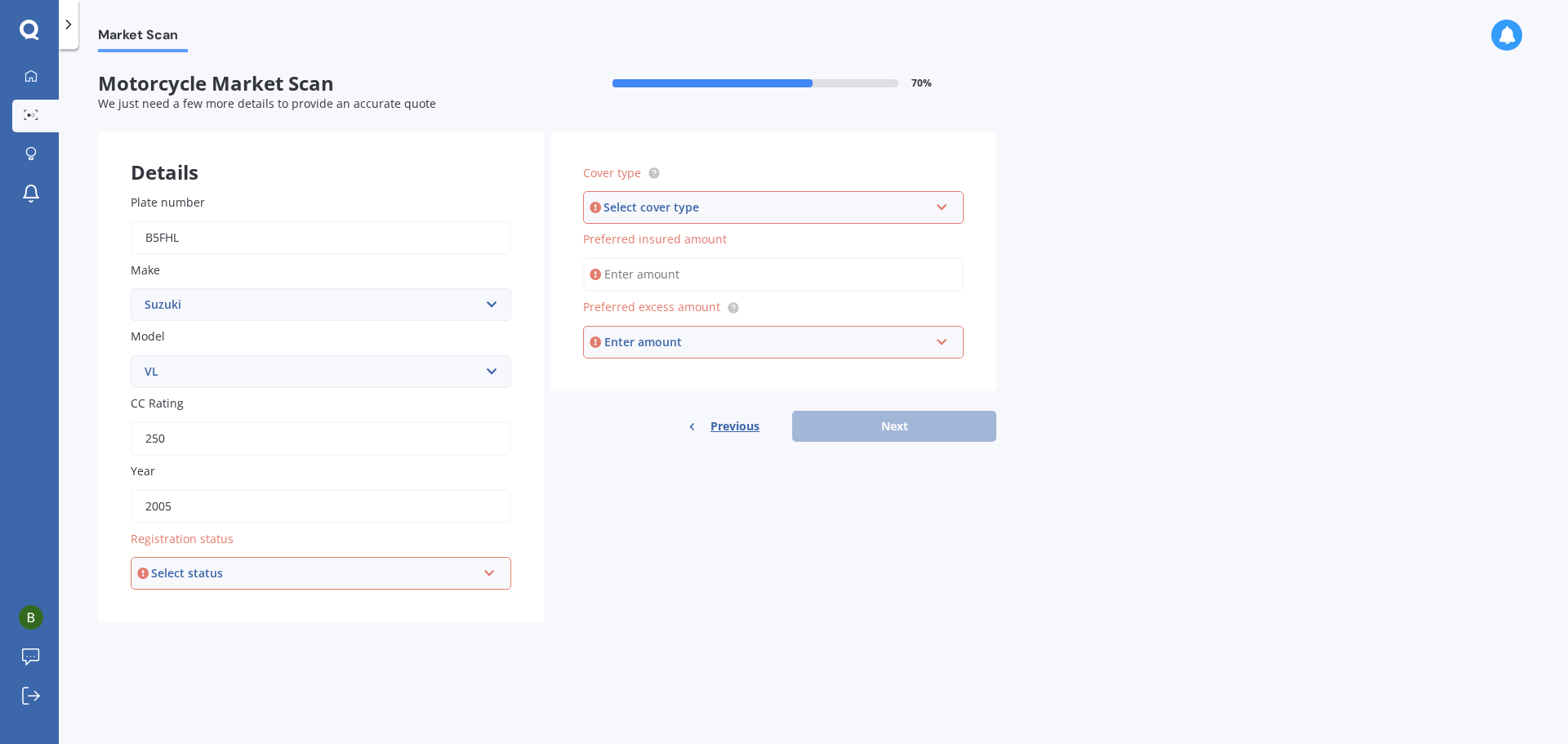
click at [297, 562] on div "Select status Road registered Registration pending Not required" at bounding box center [321, 573] width 381 height 32
click at [319, 602] on div "Road registered" at bounding box center [321, 604] width 378 height 29
click at [750, 219] on div "Select cover type Comprehensive Third Party, Fire & Theft Third Party" at bounding box center [774, 207] width 381 height 32
click at [745, 230] on div "Comprehensive" at bounding box center [774, 238] width 378 height 29
click at [729, 272] on input "Preferred insured amount" at bounding box center [774, 274] width 381 height 34
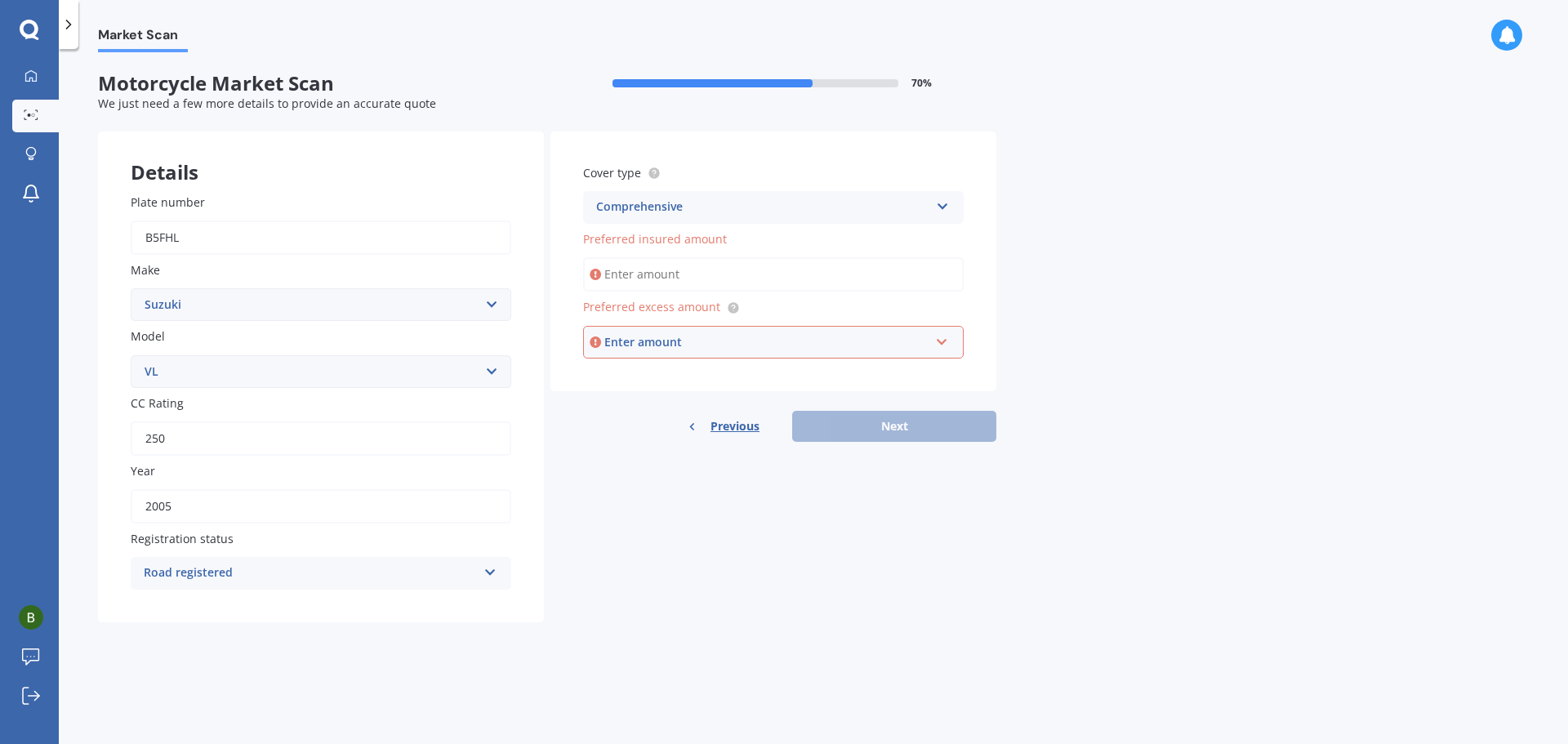
type input "$3,500"
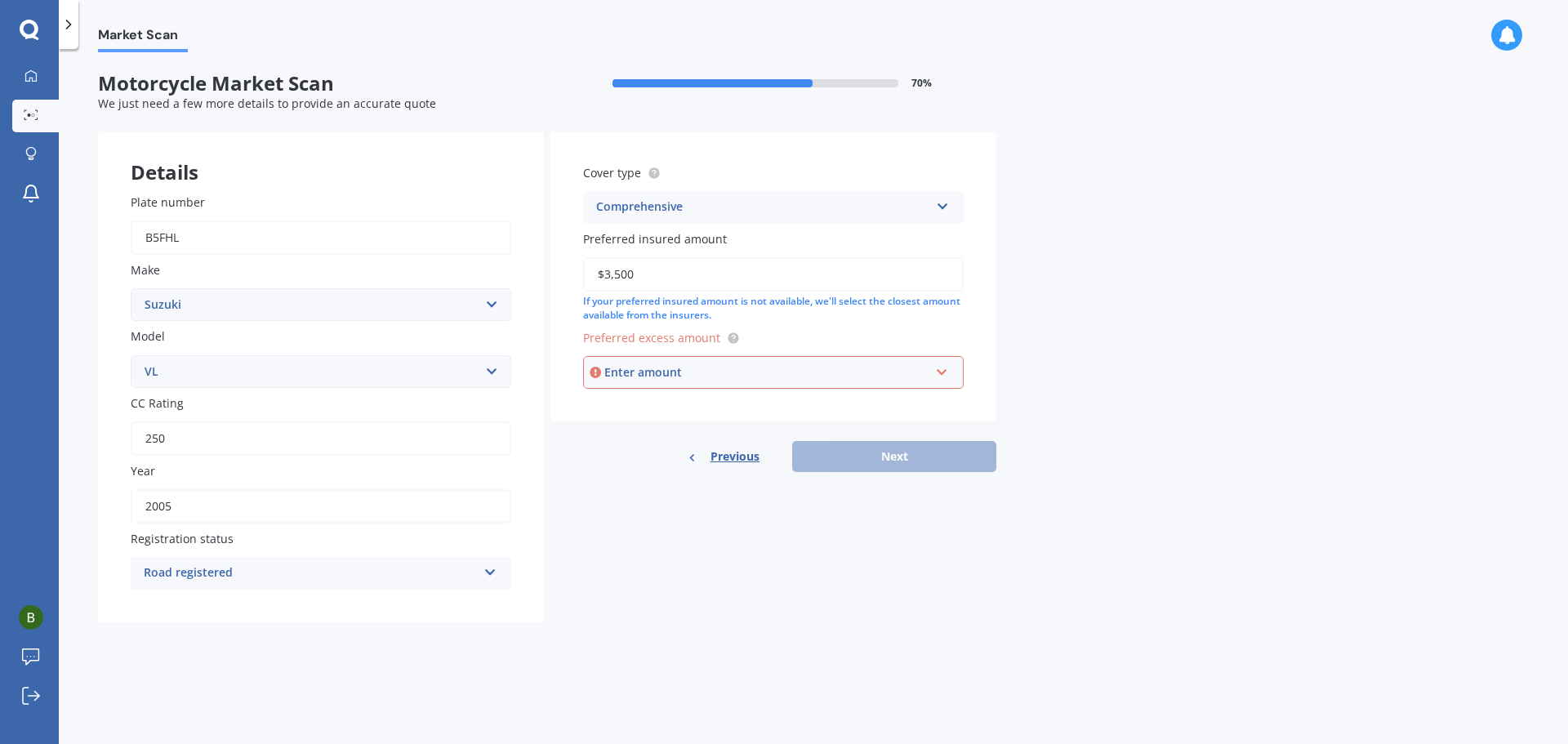
click at [683, 364] on div "Enter amount" at bounding box center [767, 372] width 325 height 18
click at [1169, 457] on div "Market Scan Motorcycle Market Scan 70 % We just need a few more details to prov…" at bounding box center [813, 400] width 1509 height 695
click at [1014, 473] on div "Market Scan Motorcycle Market Scan 70 % We just need a few more details to prov…" at bounding box center [813, 400] width 1509 height 695
click at [978, 460] on button "Next" at bounding box center [894, 456] width 205 height 31
select select "21"
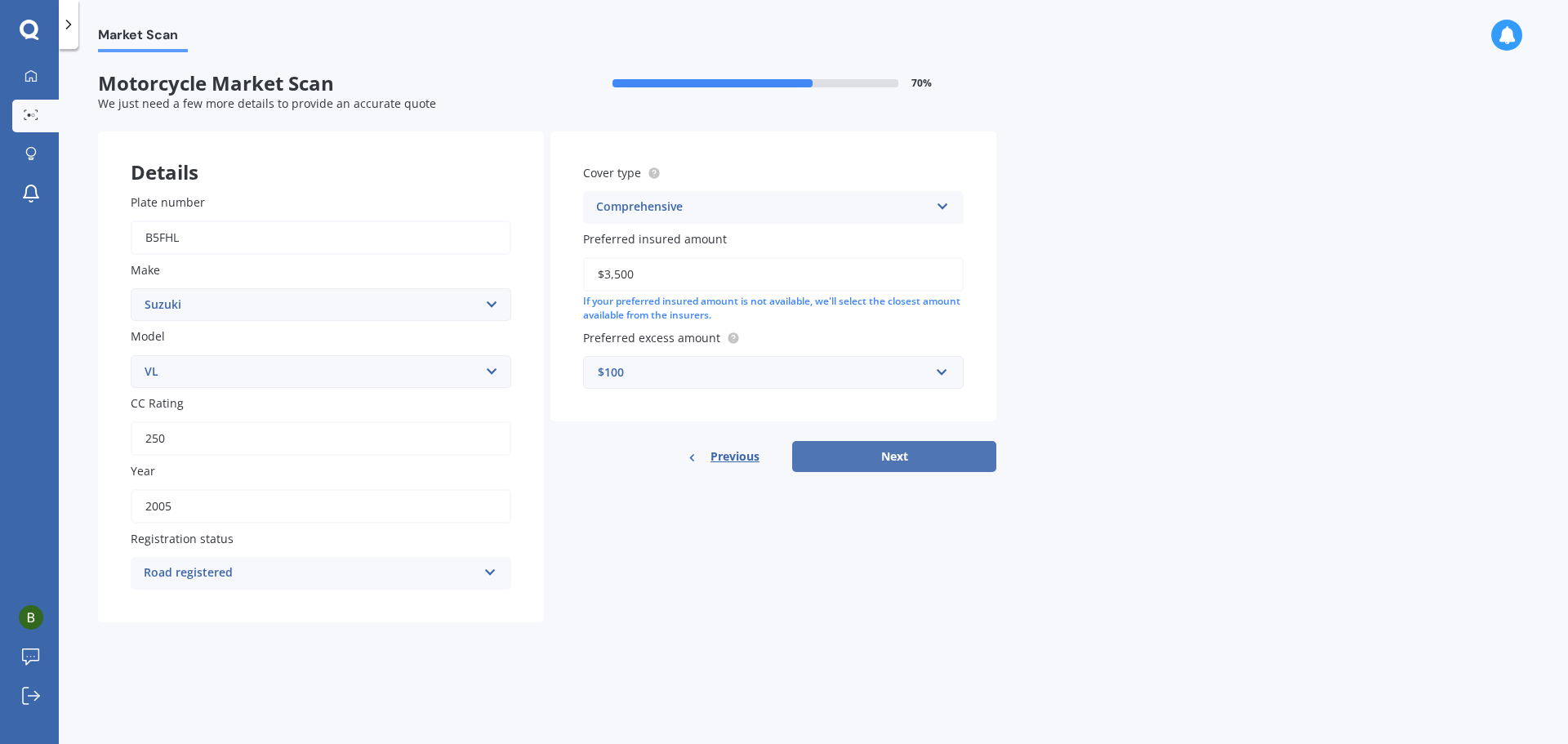
select select "12"
select select "1999"
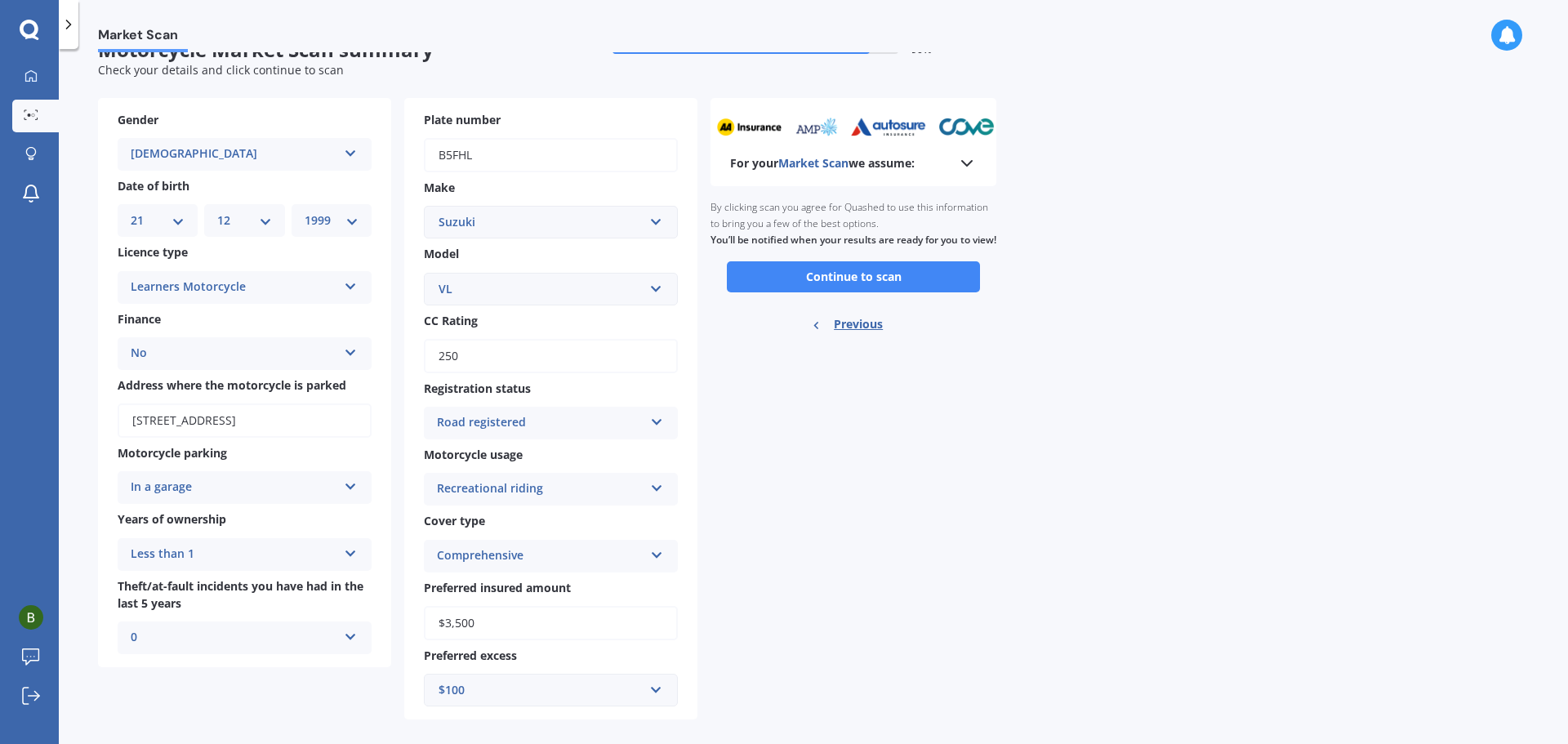
scroll to position [51, 0]
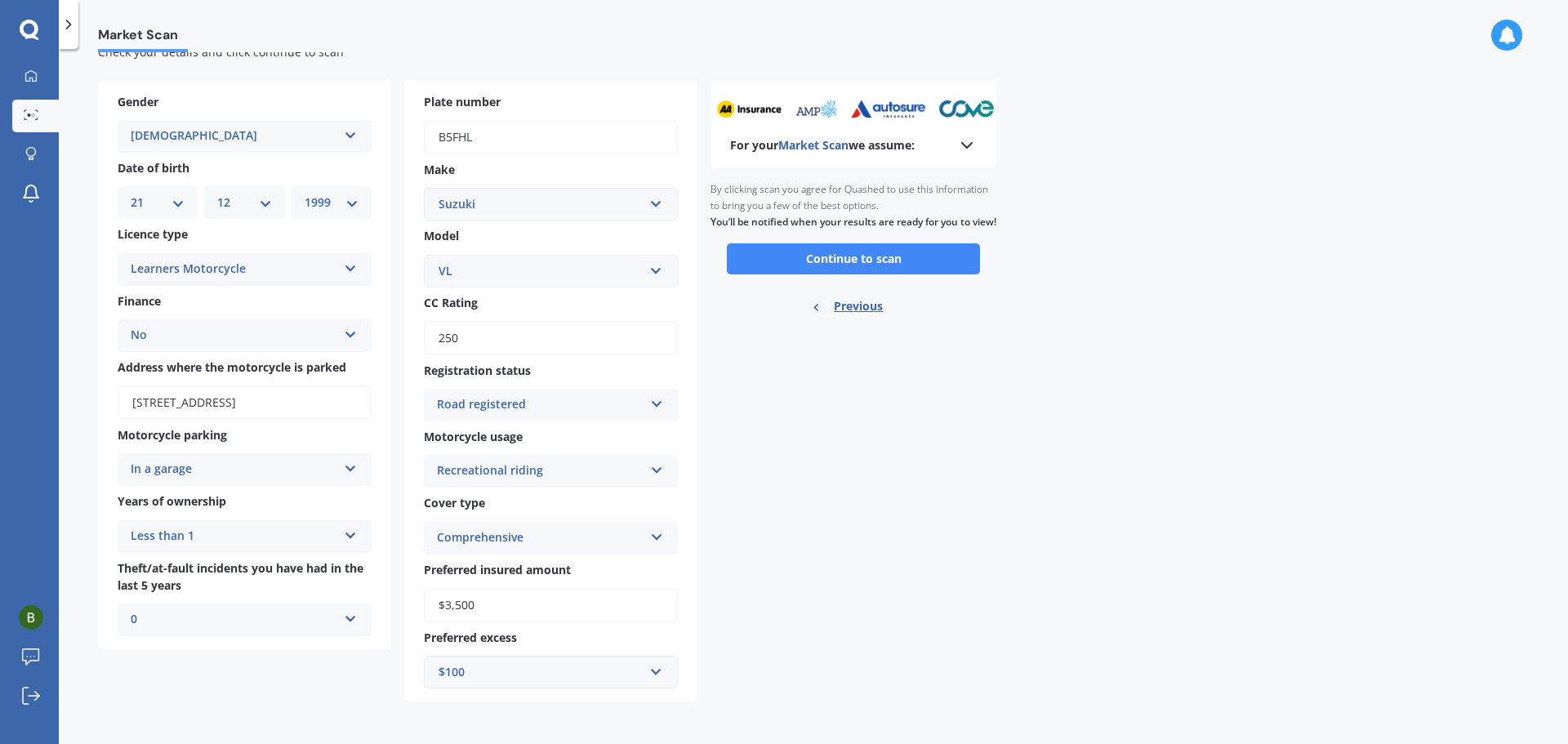
click at [652, 650] on div "Preferred excess $100 $100 $400 $500 $750 $1,000 $1,500 $2,000" at bounding box center [550, 658] width 254 height 60
click at [652, 660] on input "text" at bounding box center [544, 672] width 239 height 31
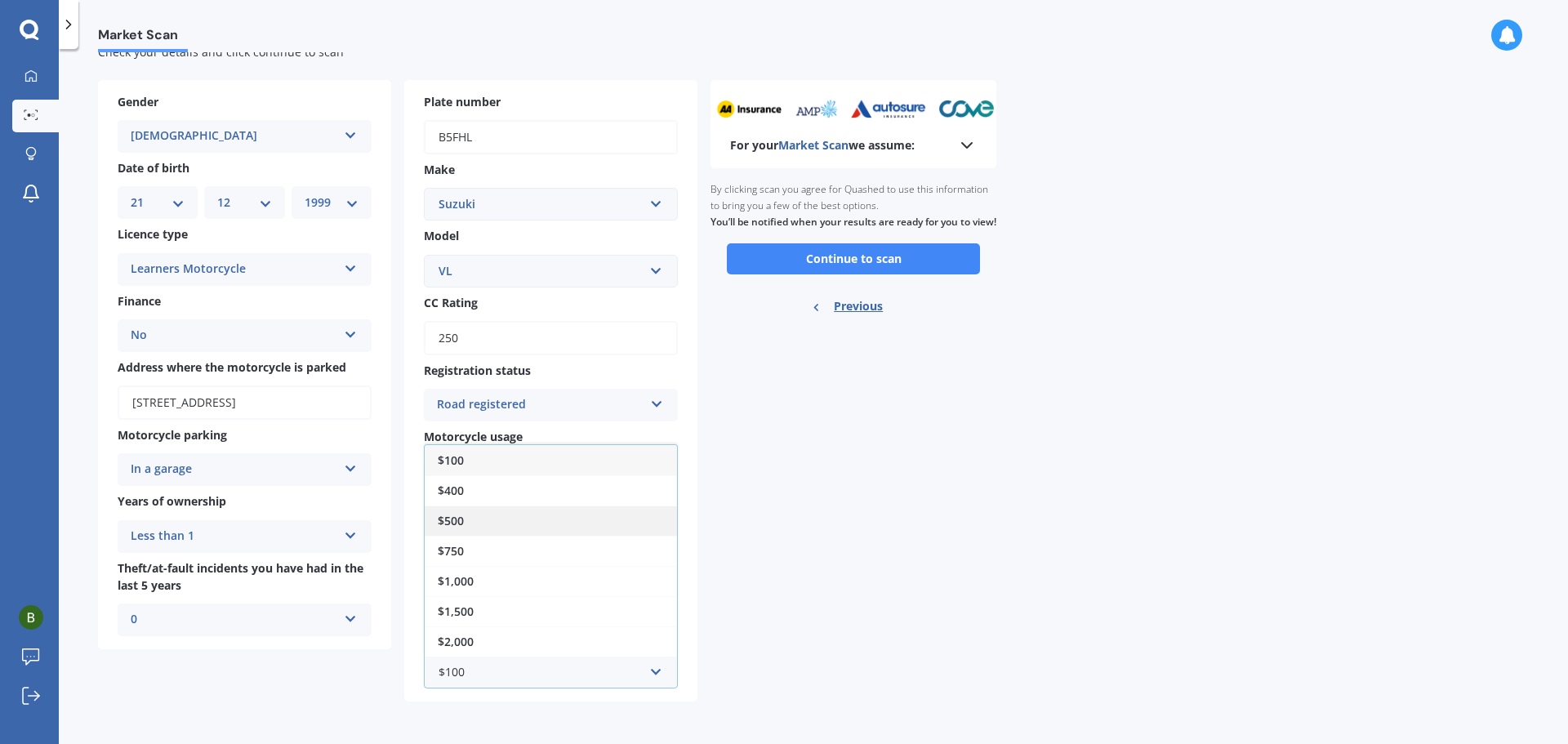
click at [517, 510] on div "$500" at bounding box center [550, 520] width 252 height 30
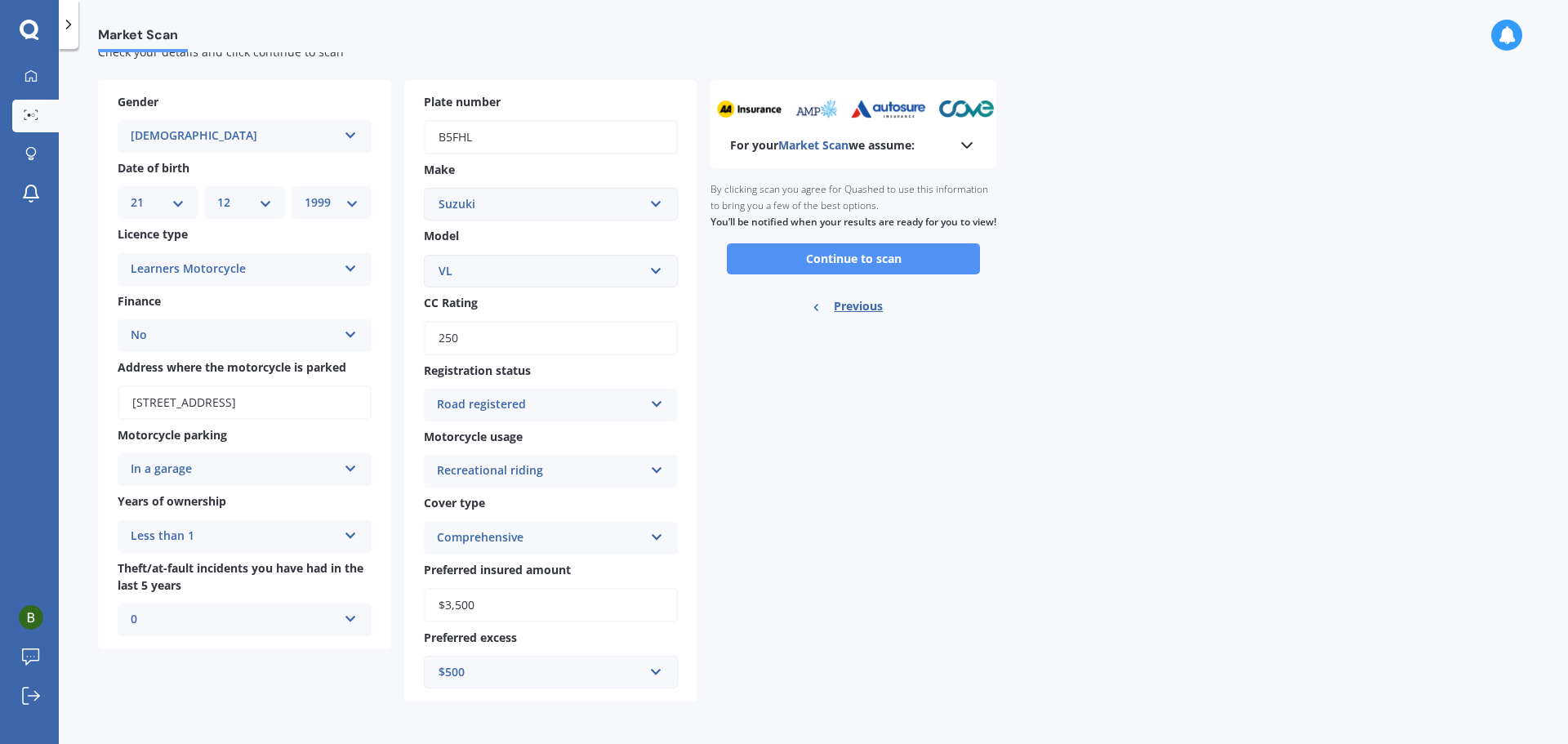
click at [950, 264] on button "Continue to scan" at bounding box center [853, 259] width 253 height 31
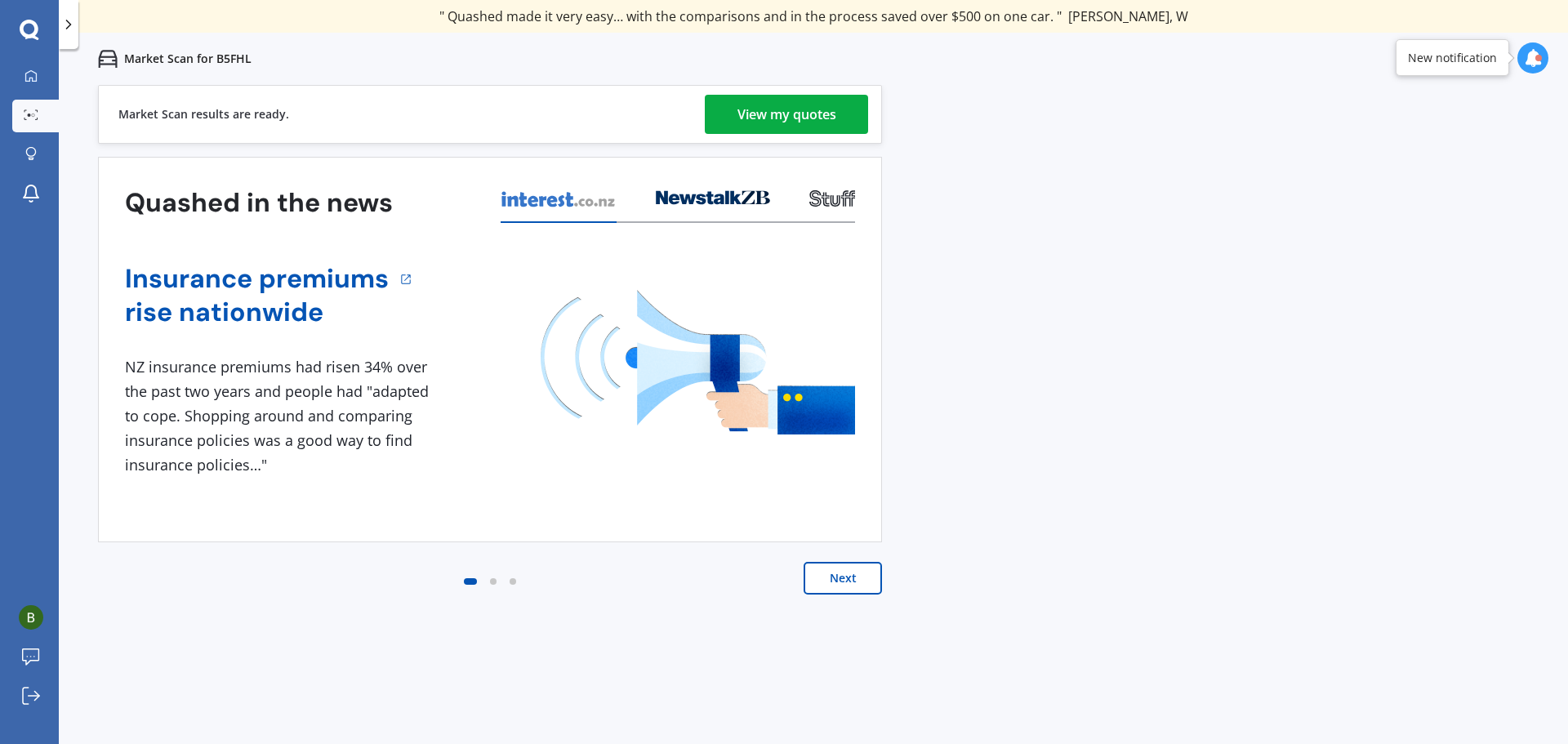
click at [731, 123] on link "View my quotes" at bounding box center [787, 114] width 164 height 39
